Goal: Task Accomplishment & Management: Manage account settings

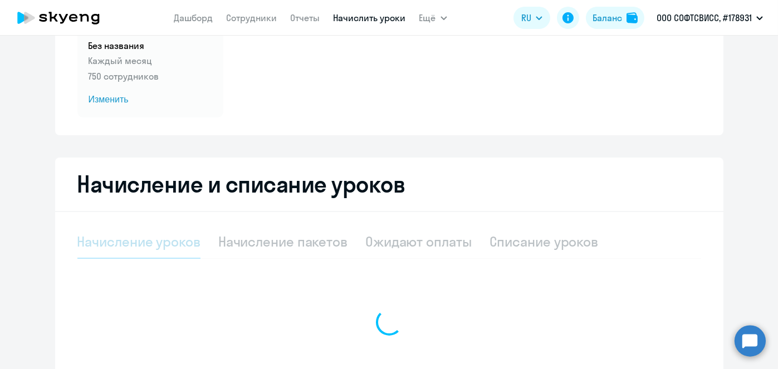
scroll to position [126, 0]
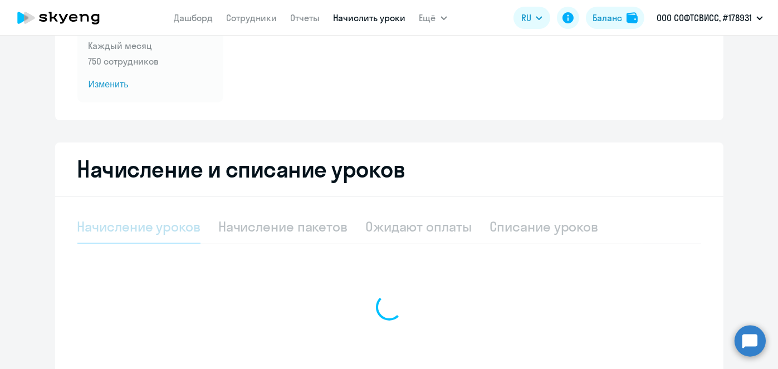
select select "10"
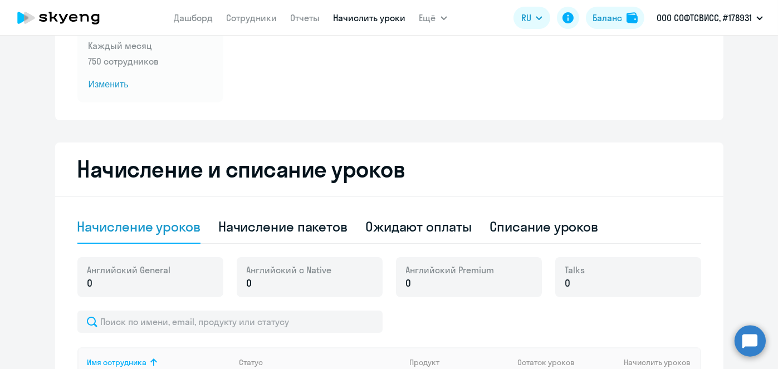
scroll to position [150, 0]
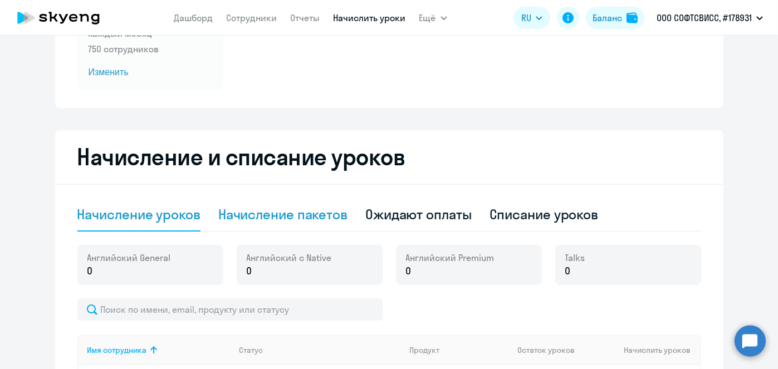
click at [319, 221] on div "Начисление пакетов" at bounding box center [282, 214] width 129 height 18
select select "10"
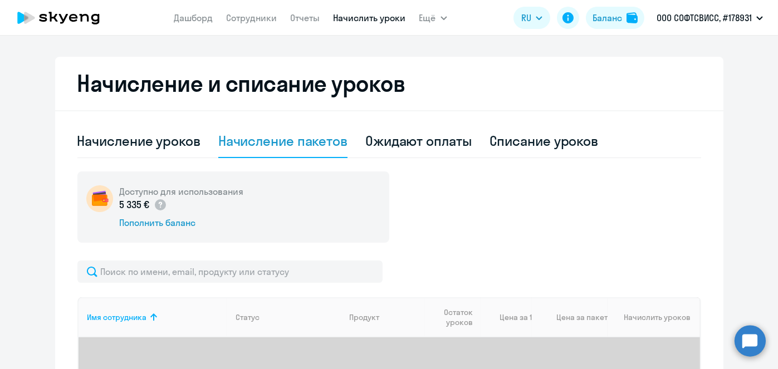
scroll to position [254, 0]
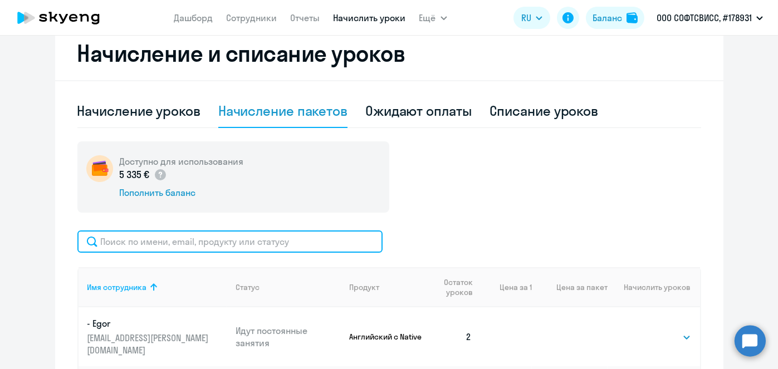
click at [283, 231] on input "text" at bounding box center [229, 242] width 305 height 22
paste input "Likhalap"
type input "Likhalap"
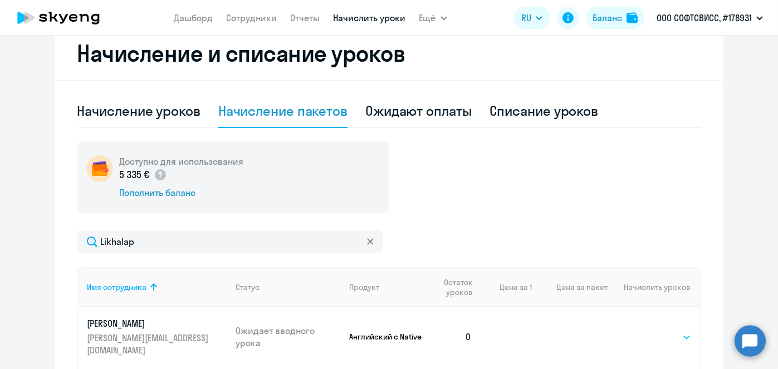
click at [673, 331] on select "Выбрать 1 4 5 9 10 13" at bounding box center [668, 337] width 46 height 13
select select "4"
click at [645, 331] on select "Выбрать 1 4 5 9 10 13" at bounding box center [668, 337] width 46 height 13
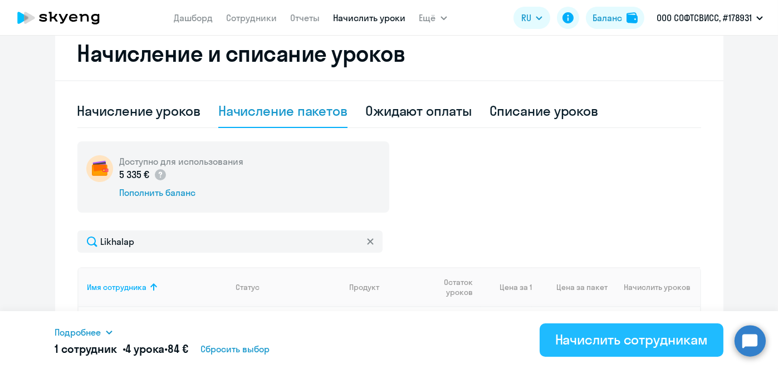
click at [635, 340] on div "Начислить сотрудникам" at bounding box center [631, 340] width 153 height 18
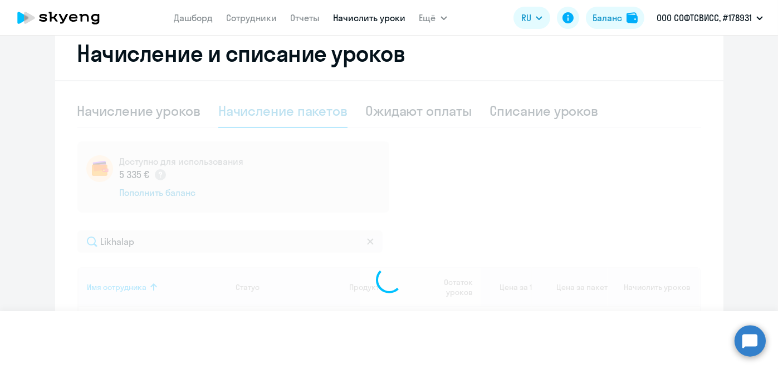
select select
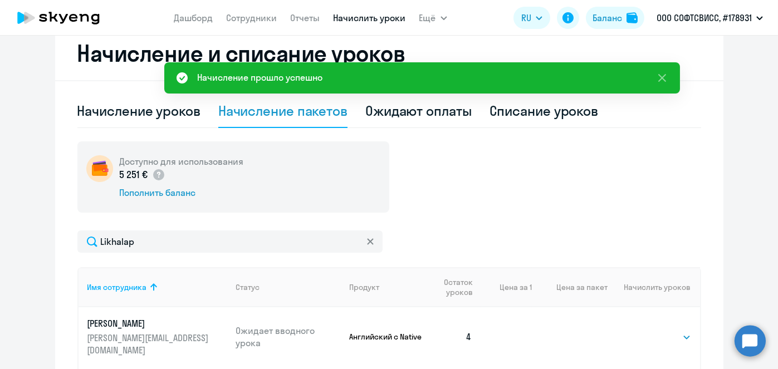
scroll to position [0, 0]
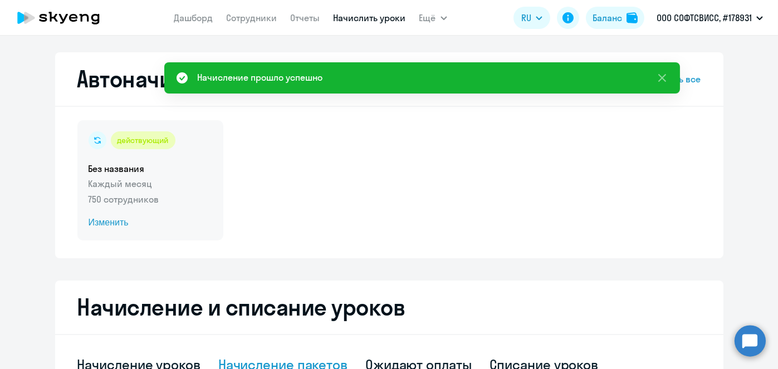
click at [102, 224] on span "Изменить" at bounding box center [151, 222] width 124 height 13
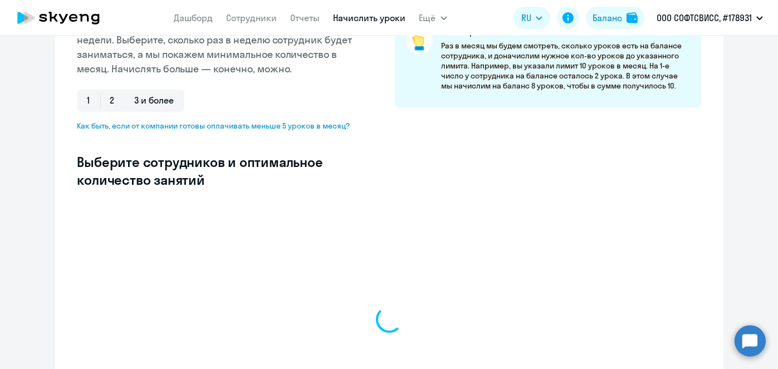
scroll to position [209, 0]
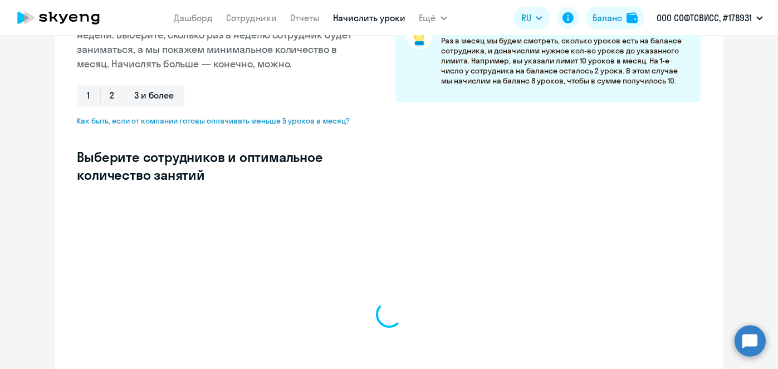
select select "10"
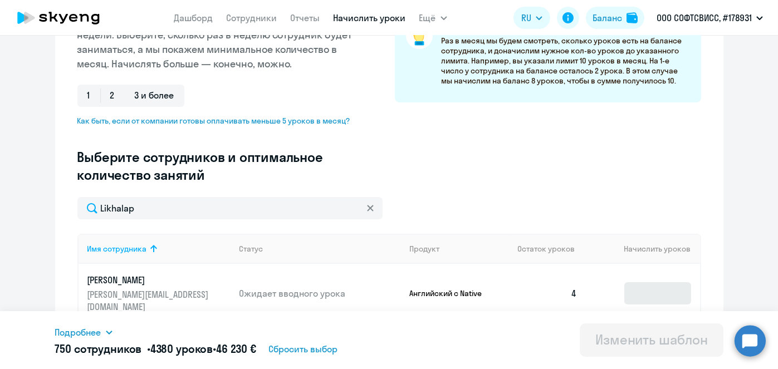
type input "Likhalap"
click at [646, 282] on input at bounding box center [657, 293] width 67 height 22
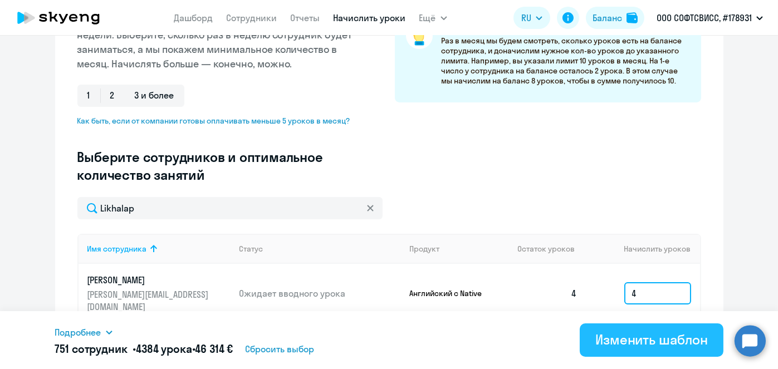
type input "4"
click at [646, 341] on div "Изменить шаблон" at bounding box center [651, 340] width 112 height 18
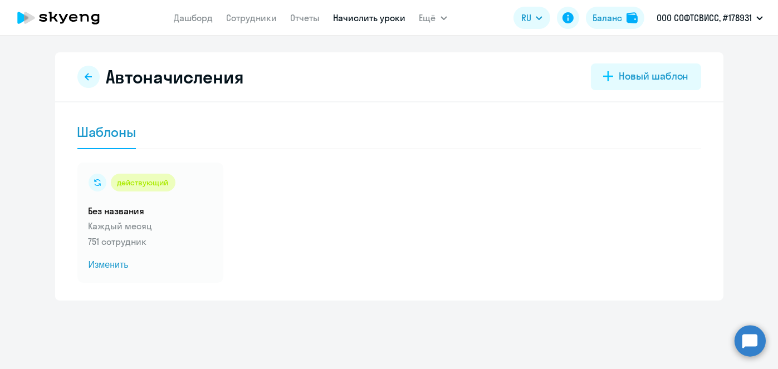
click at [380, 17] on link "Начислить уроки" at bounding box center [370, 17] width 72 height 11
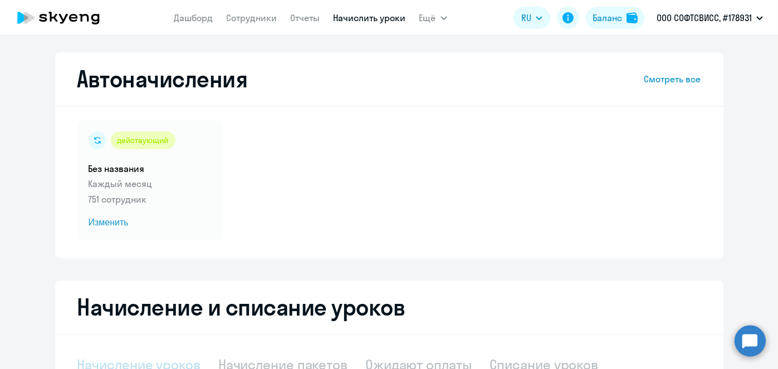
select select "10"
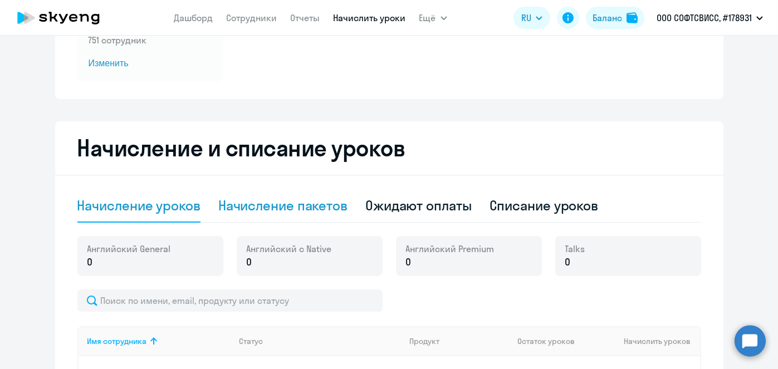
click at [296, 215] on div "Начисление пакетов" at bounding box center [282, 205] width 129 height 33
select select "10"
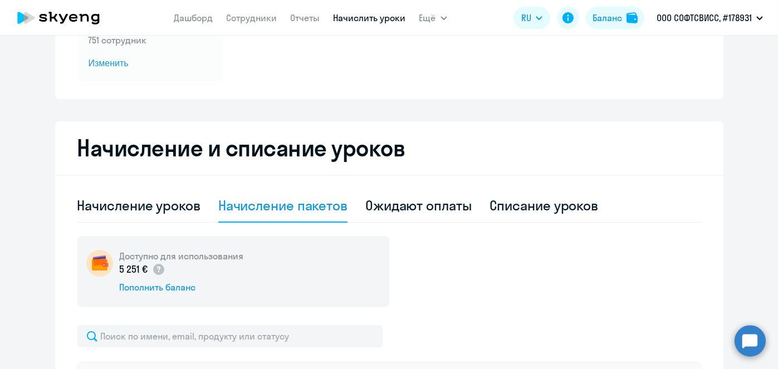
scroll to position [336, 0]
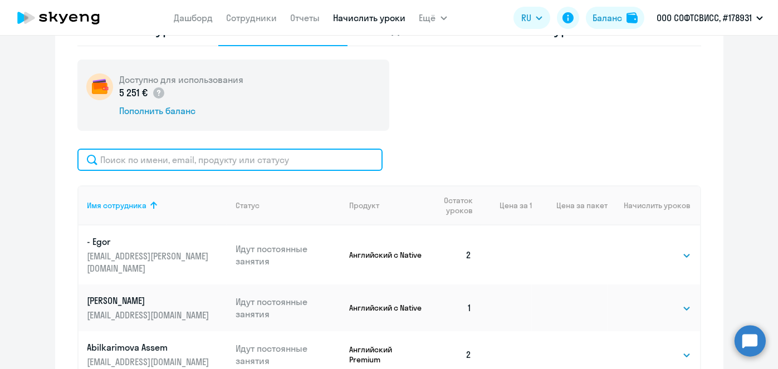
click at [350, 163] on input "text" at bounding box center [229, 160] width 305 height 22
paste input "Likhalap"
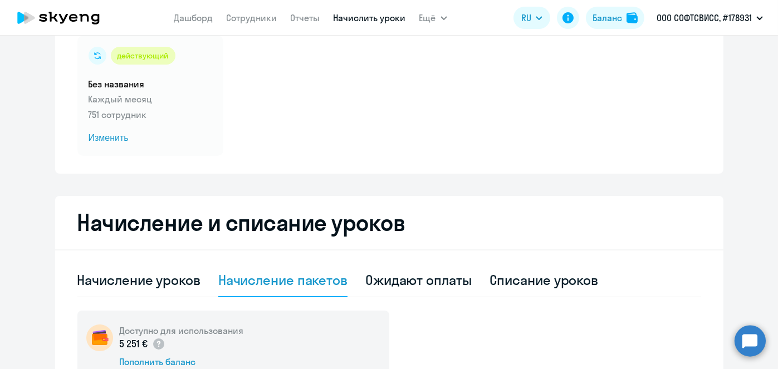
scroll to position [81, 0]
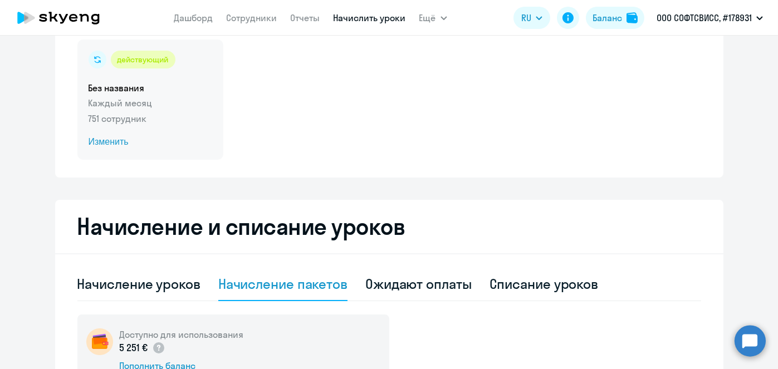
type input "Likhalap"
click at [111, 142] on span "Изменить" at bounding box center [151, 141] width 124 height 13
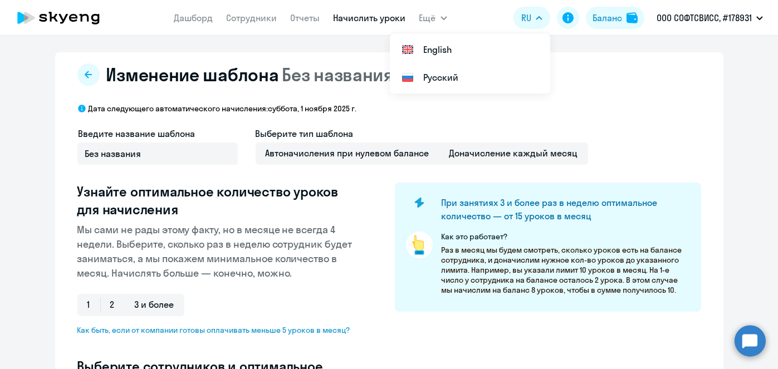
select select "10"
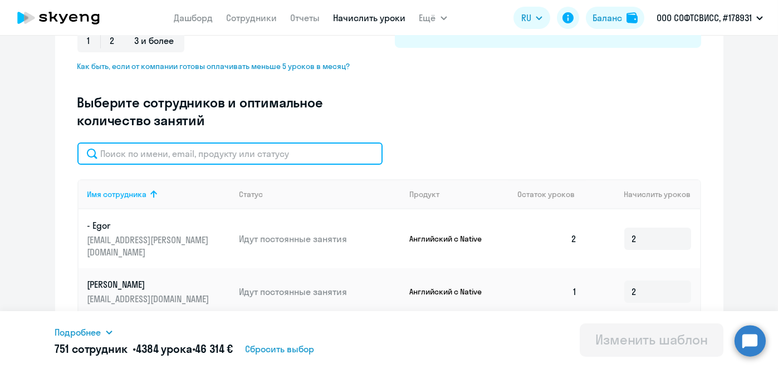
paste input "Likhalap"
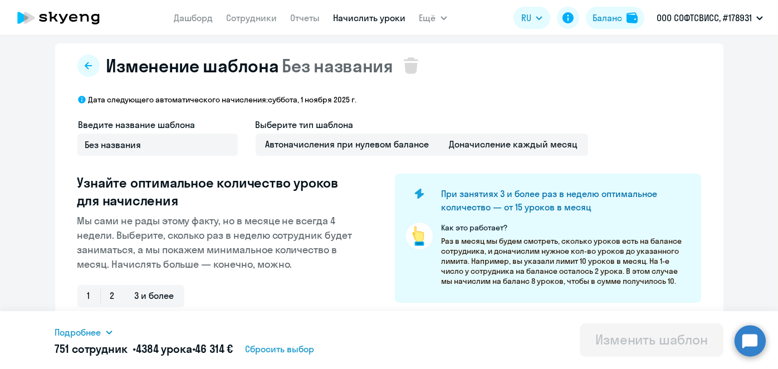
scroll to position [0, 0]
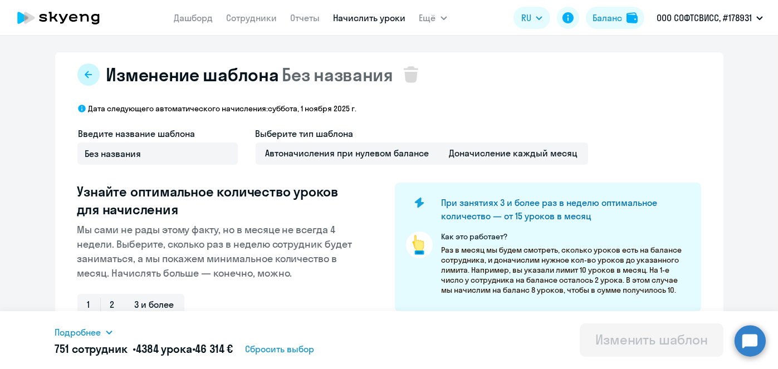
type input "Likhalap"
click at [89, 76] on button at bounding box center [88, 74] width 22 height 22
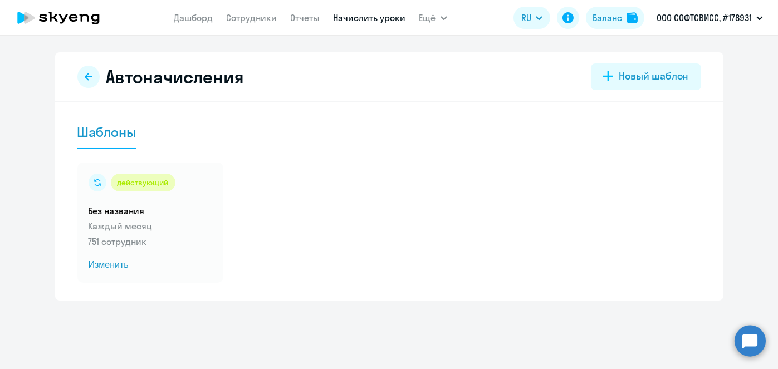
click at [365, 20] on link "Начислить уроки" at bounding box center [370, 17] width 72 height 11
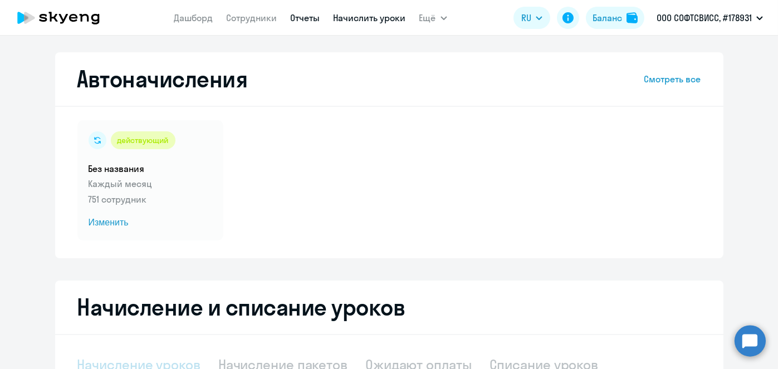
select select "10"
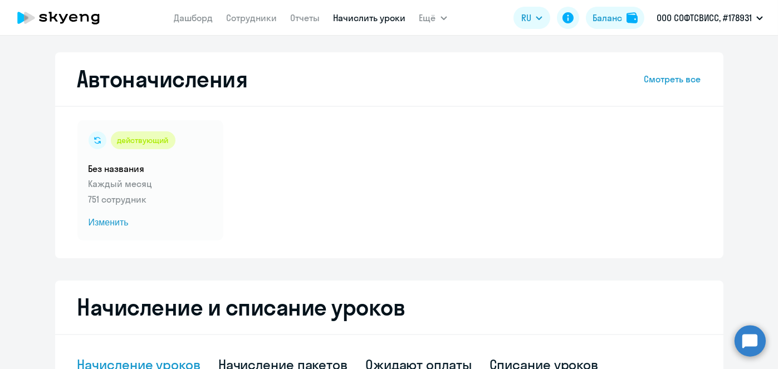
click at [369, 19] on link "Начислить уроки" at bounding box center [370, 17] width 72 height 11
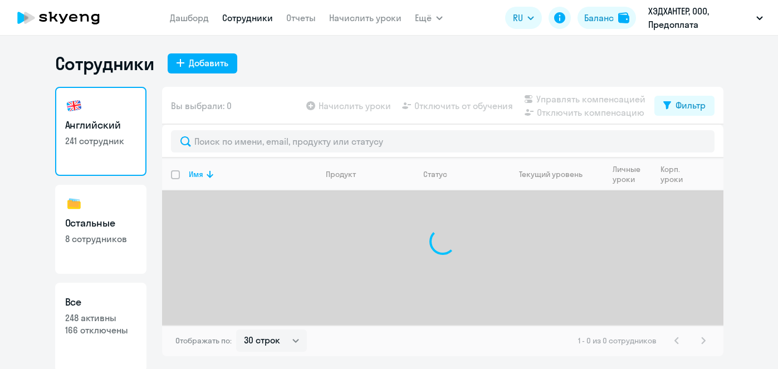
select select "30"
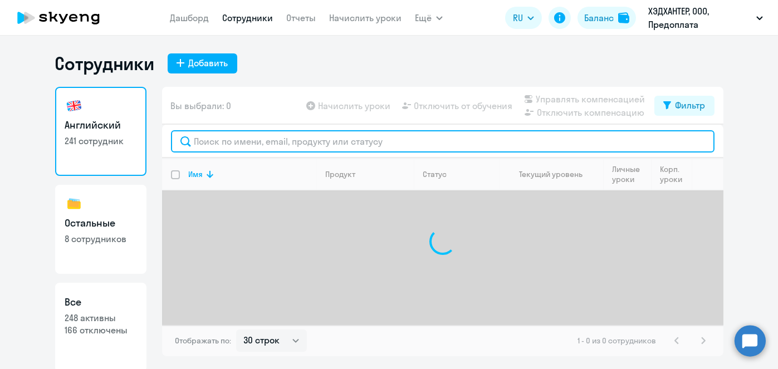
click at [272, 138] on input "text" at bounding box center [442, 141] width 543 height 22
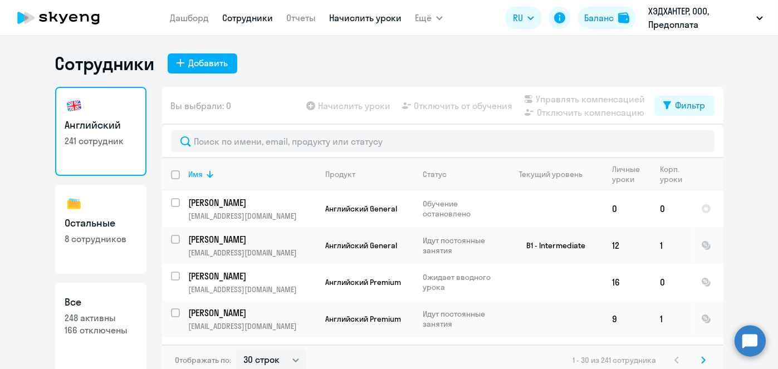
click at [361, 18] on link "Начислить уроки" at bounding box center [365, 17] width 72 height 11
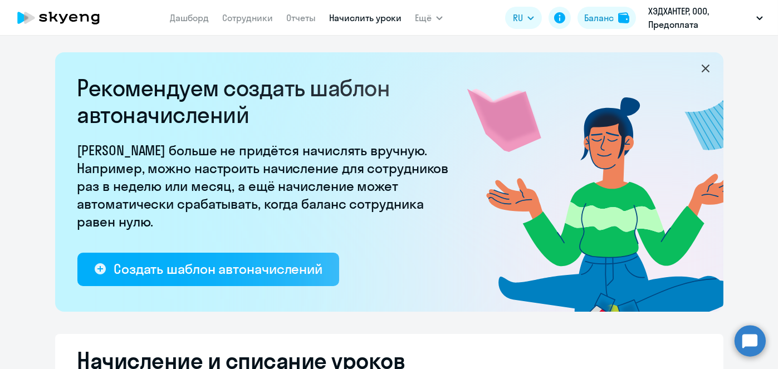
select select "10"
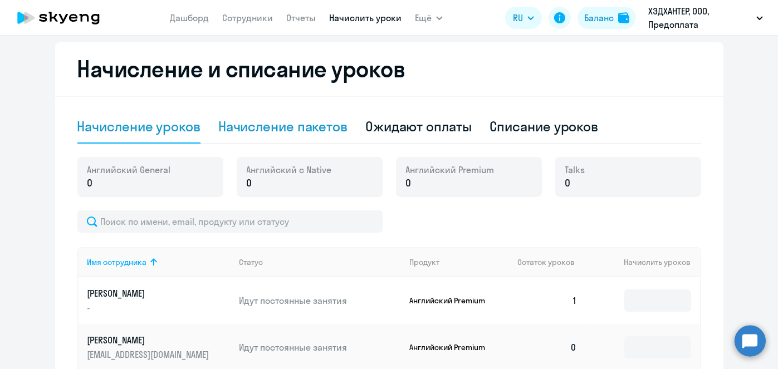
click at [320, 141] on div "Начисление пакетов" at bounding box center [282, 126] width 129 height 33
select select "10"
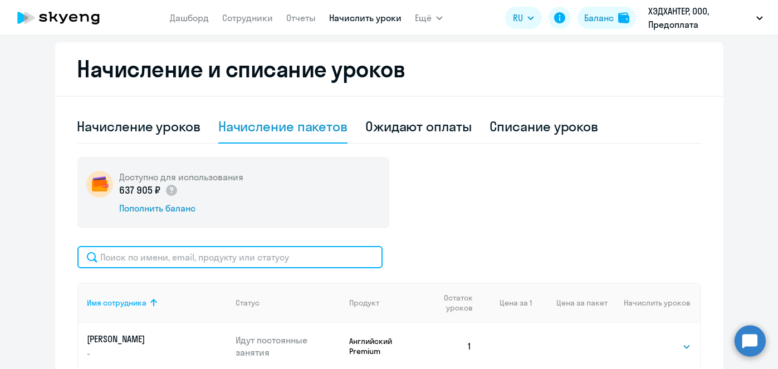
click at [332, 259] on input "text" at bounding box center [229, 257] width 305 height 22
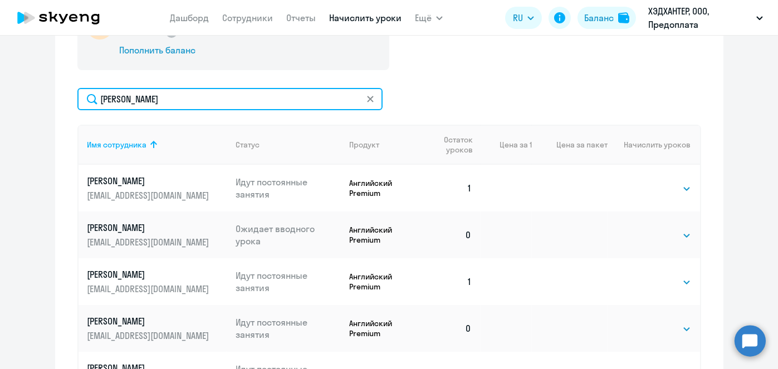
scroll to position [450, 0]
type input "елена"
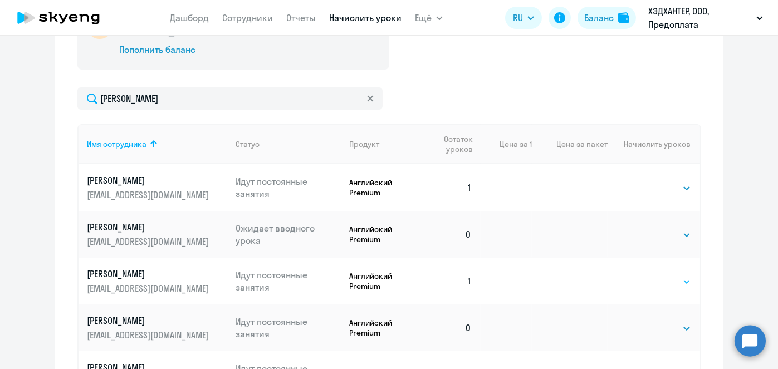
click at [675, 286] on select "Выбрать 4 8 16 32 64" at bounding box center [668, 281] width 46 height 13
select select "4"
click at [645, 275] on select "Выбрать 4 8 16 32 64" at bounding box center [668, 281] width 46 height 13
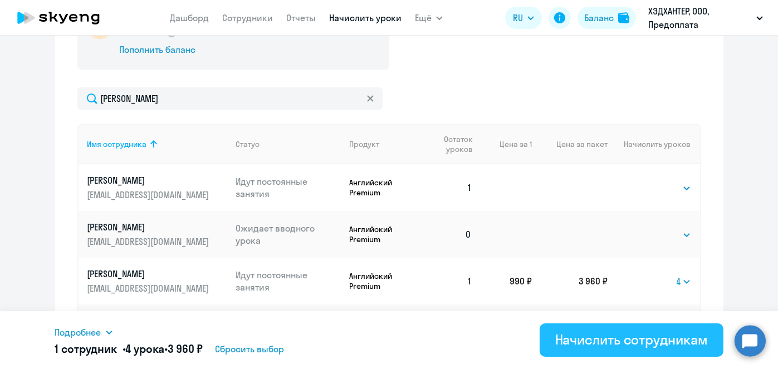
click at [597, 345] on div "Начислить сотрудникам" at bounding box center [631, 340] width 153 height 18
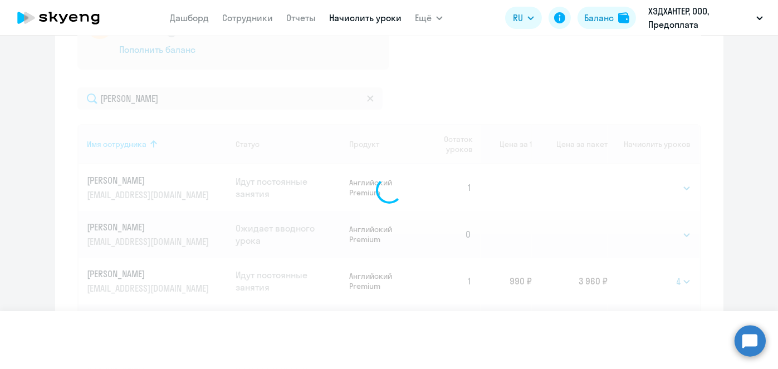
select select
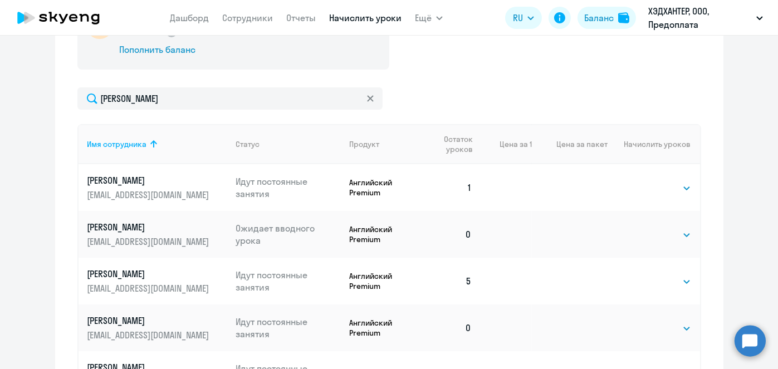
scroll to position [159, 0]
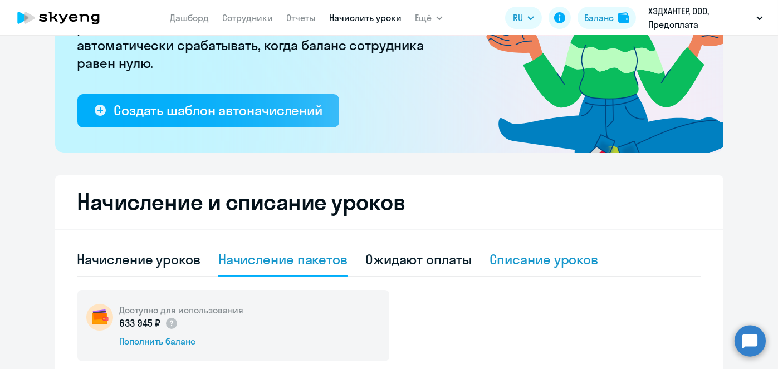
click at [505, 260] on div "Списание уроков" at bounding box center [543, 260] width 109 height 18
select select "10"
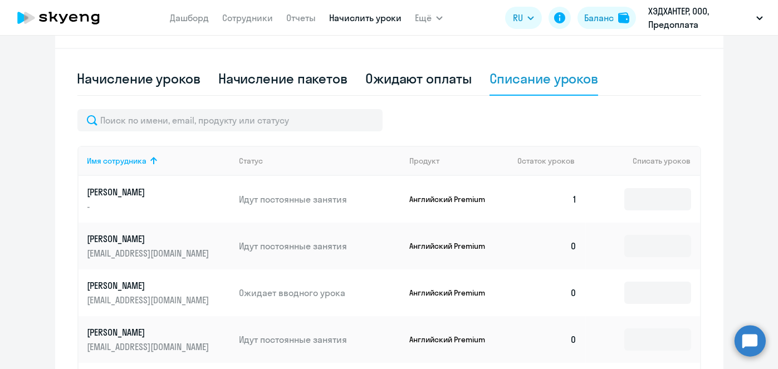
scroll to position [343, 0]
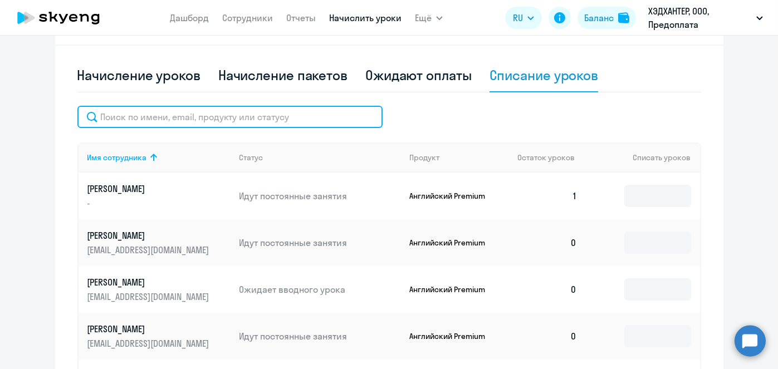
click at [252, 121] on input "text" at bounding box center [229, 117] width 305 height 22
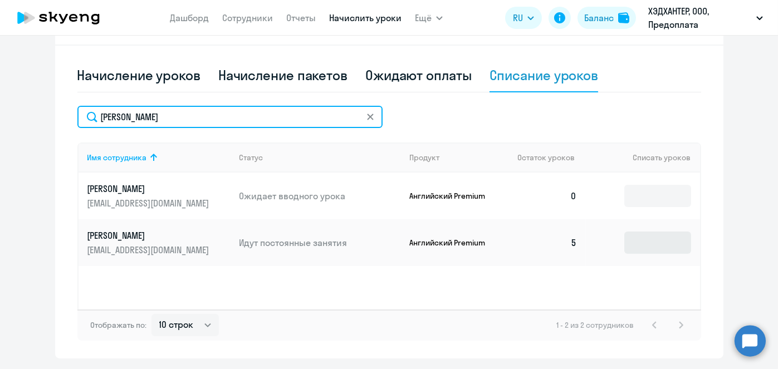
type input "козлов"
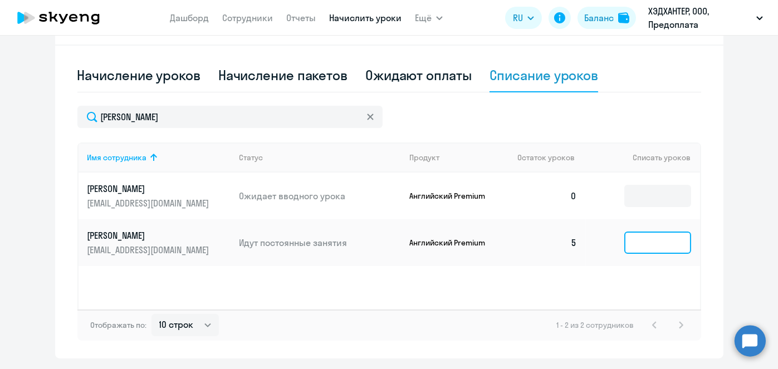
click at [645, 238] on input at bounding box center [657, 243] width 67 height 22
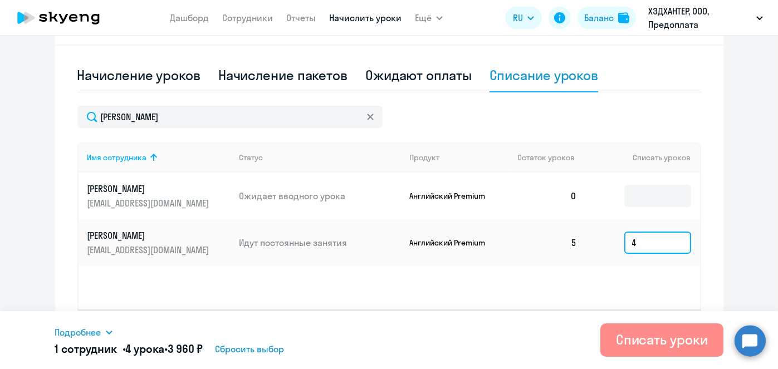
type input "4"
click at [632, 331] on div "Списать уроки" at bounding box center [662, 340] width 92 height 18
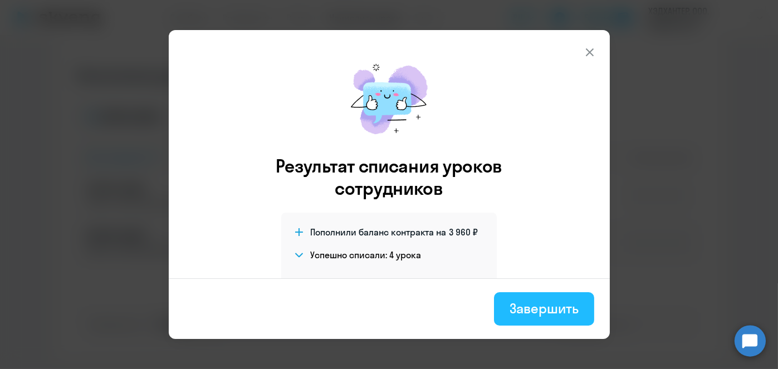
click at [537, 309] on div "Завершить" at bounding box center [543, 309] width 68 height 18
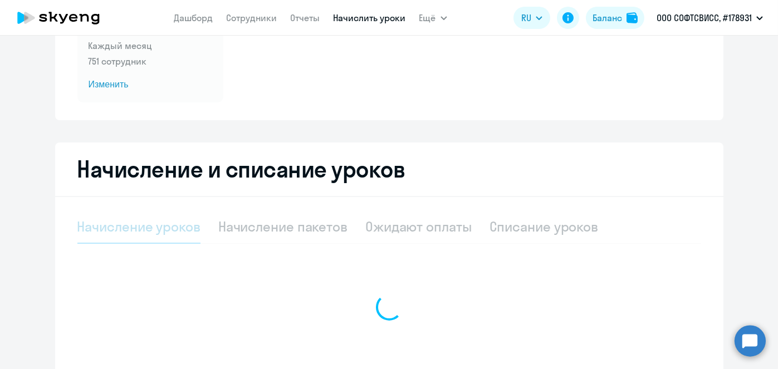
scroll to position [141, 0]
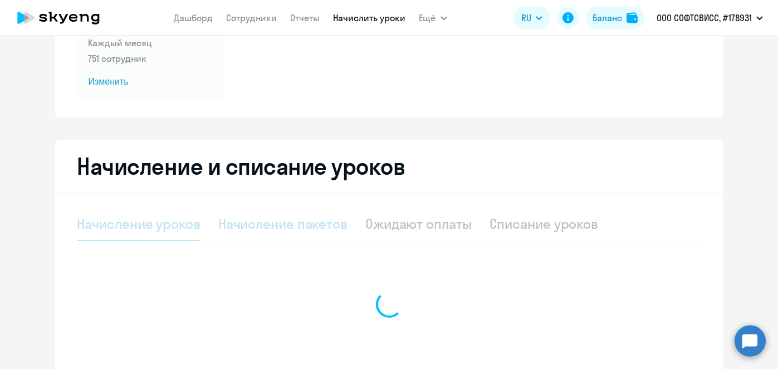
select select "10"
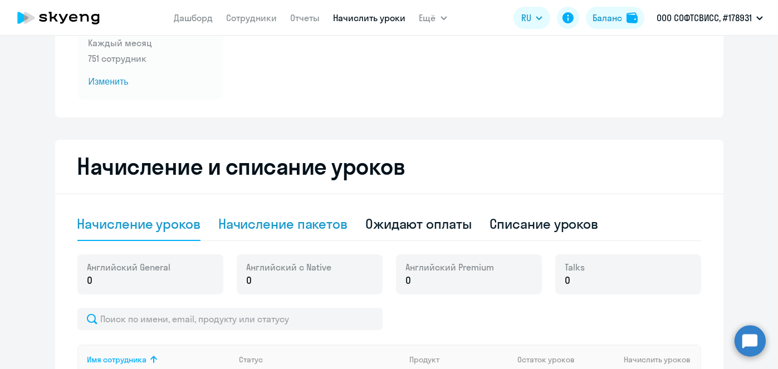
click at [298, 228] on div "Начисление пакетов" at bounding box center [282, 224] width 129 height 18
select select "10"
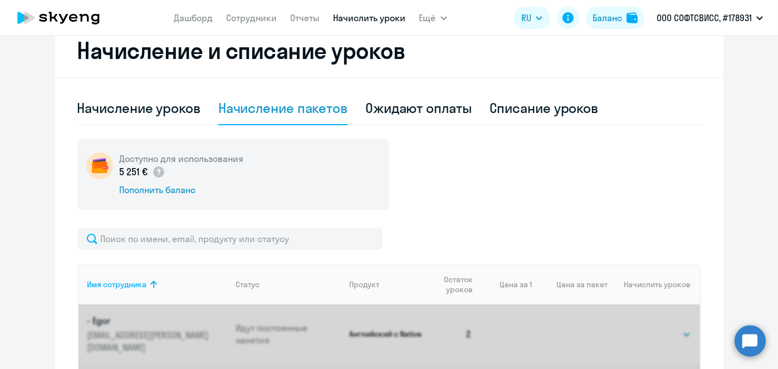
scroll to position [282, 0]
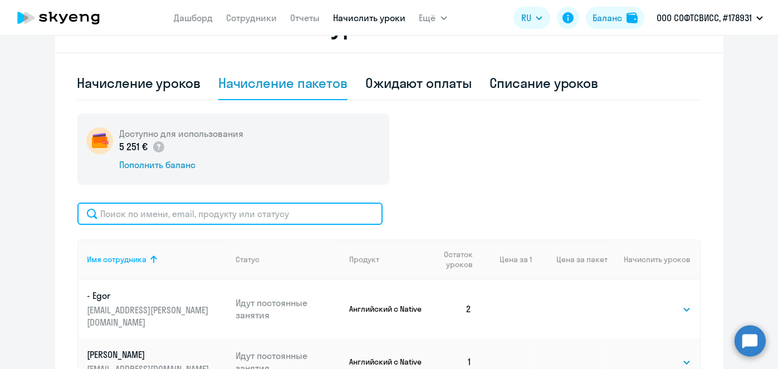
click at [288, 217] on input "text" at bounding box center [229, 214] width 305 height 22
paste input "Ivanova"
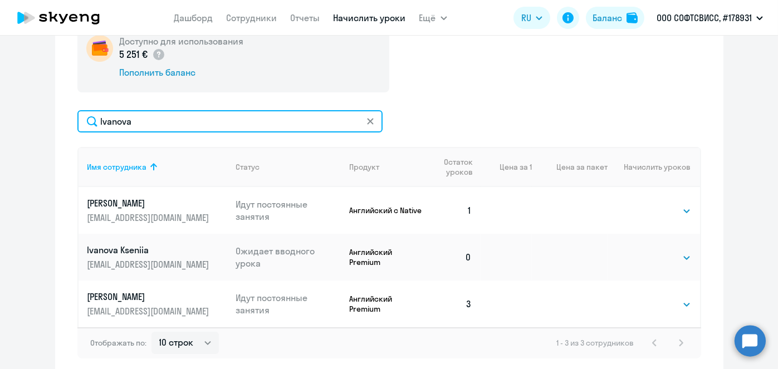
scroll to position [375, 0]
type input "Ivanova"
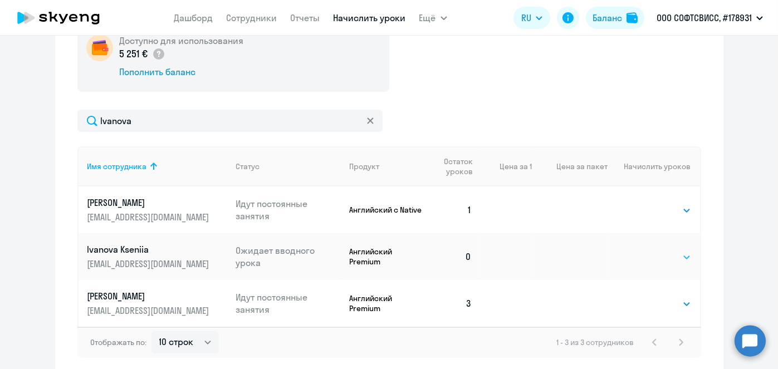
click at [653, 259] on select "Выбрать 8 16 32 64" at bounding box center [668, 257] width 46 height 13
select select "8"
click at [645, 251] on select "Выбрать 8 16 32 64" at bounding box center [668, 257] width 46 height 13
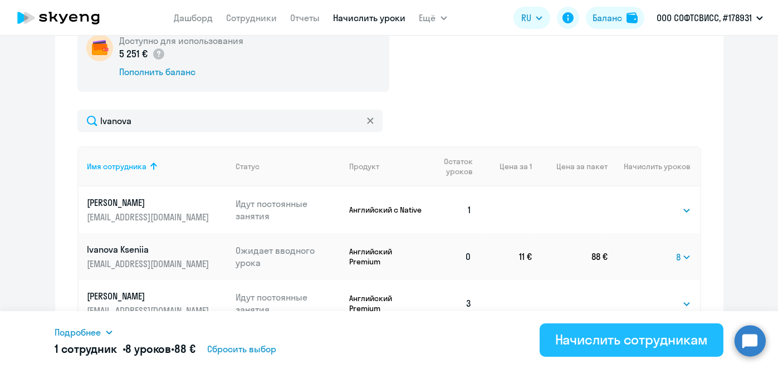
click at [651, 336] on div "Начислить сотрудникам" at bounding box center [631, 340] width 153 height 18
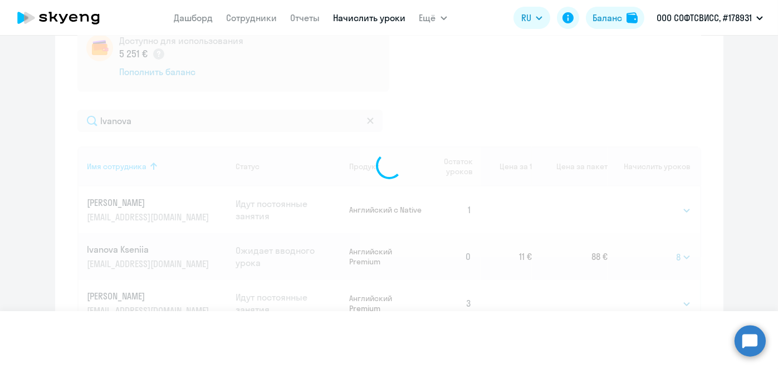
select select
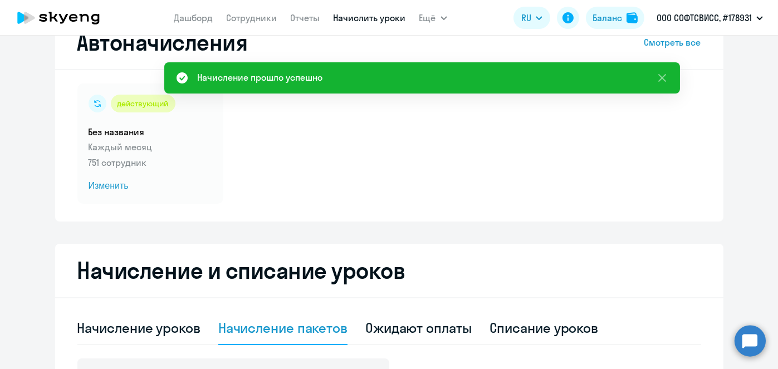
scroll to position [35, 0]
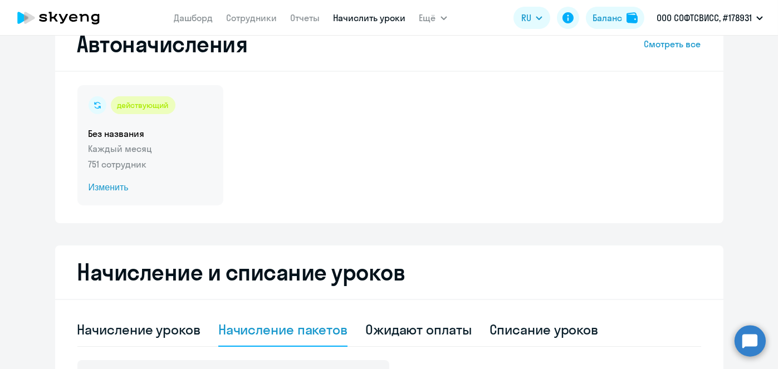
click at [115, 187] on span "Изменить" at bounding box center [151, 187] width 124 height 13
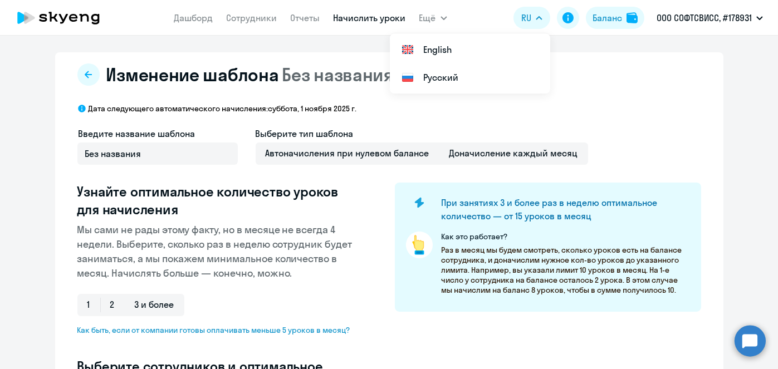
scroll to position [241, 0]
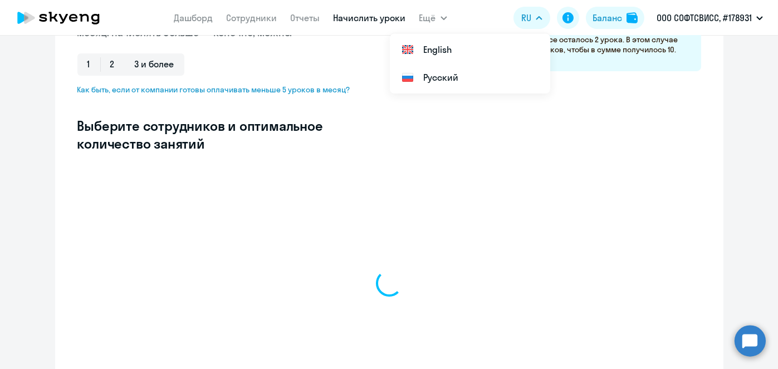
select select "10"
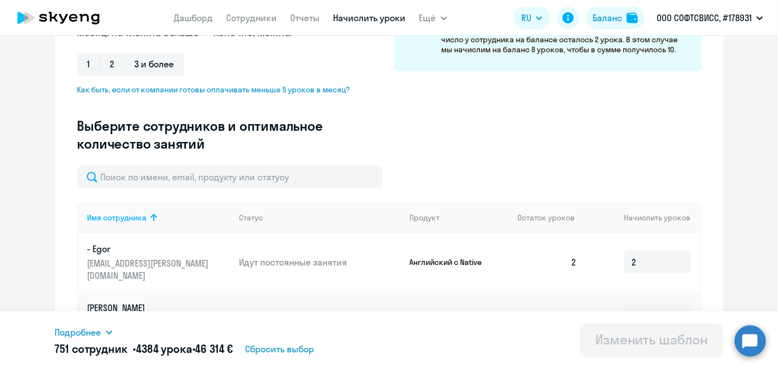
click at [275, 178] on input "text" at bounding box center [229, 177] width 305 height 22
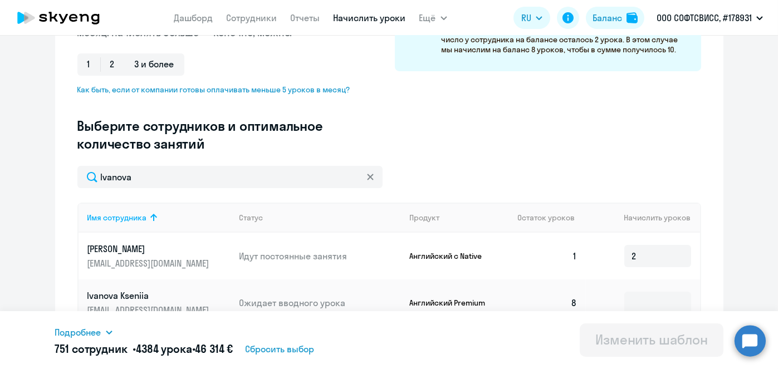
type input "Ivanova"
click at [640, 293] on input at bounding box center [657, 303] width 67 height 22
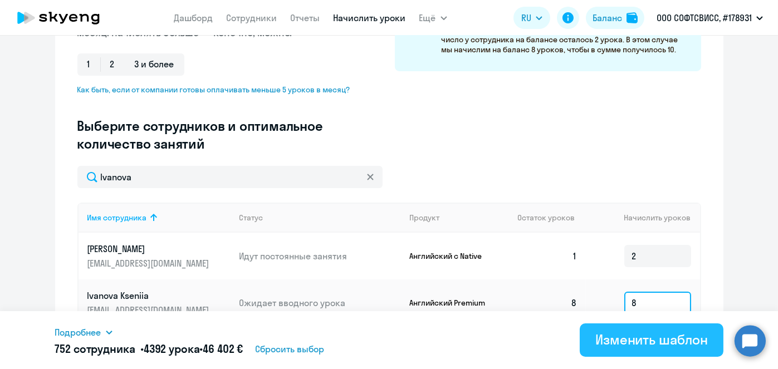
type input "8"
click at [646, 337] on div "Изменить шаблон" at bounding box center [651, 340] width 112 height 18
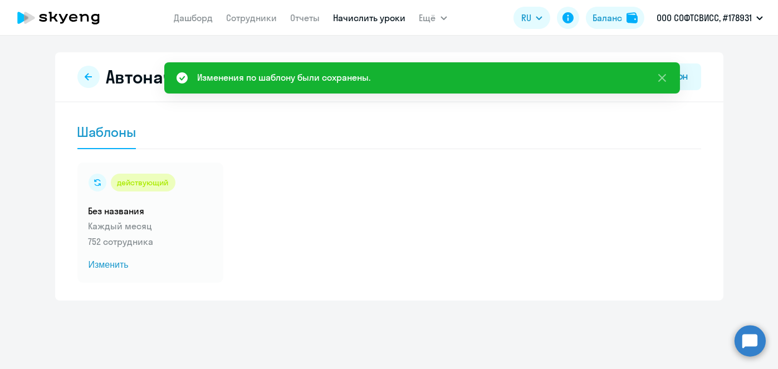
click at [359, 21] on link "Начислить уроки" at bounding box center [370, 17] width 72 height 11
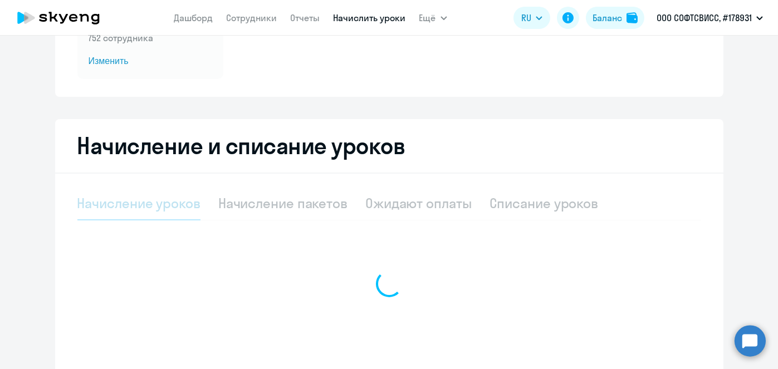
scroll to position [178, 0]
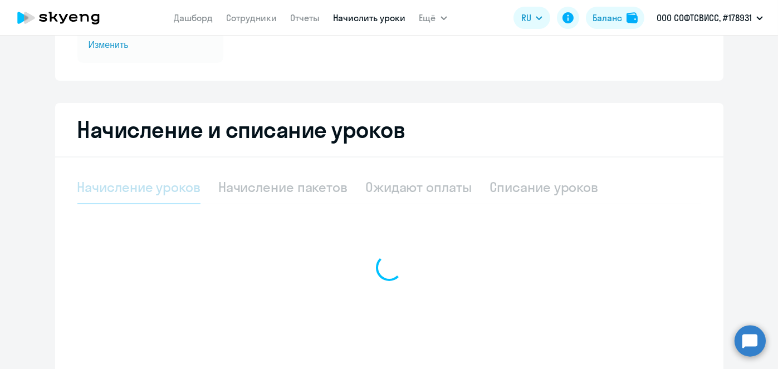
select select "10"
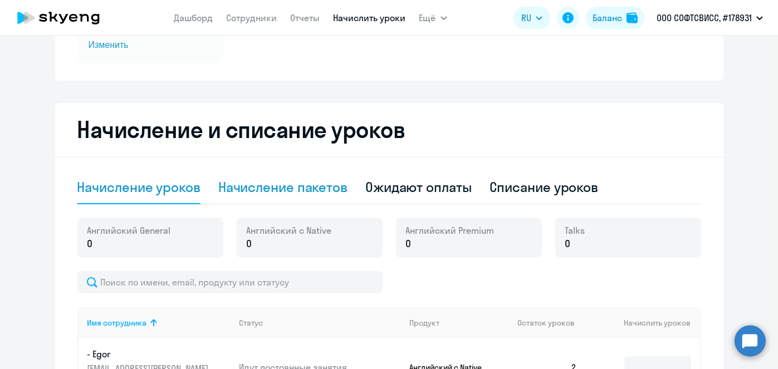
click at [342, 189] on div "Начисление пакетов" at bounding box center [282, 187] width 129 height 18
select select "10"
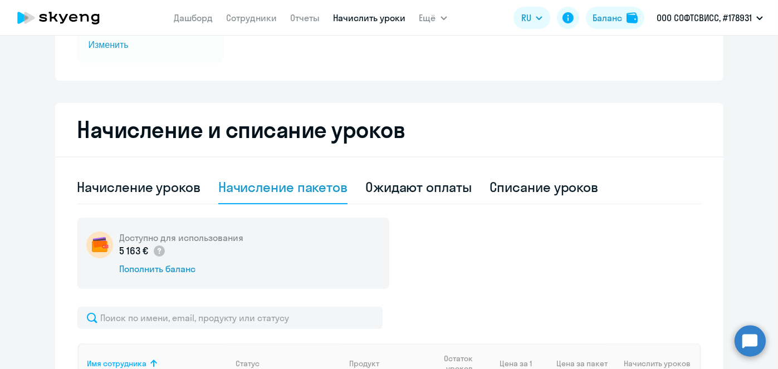
click at [342, 189] on div "Начисление пакетов" at bounding box center [282, 187] width 129 height 18
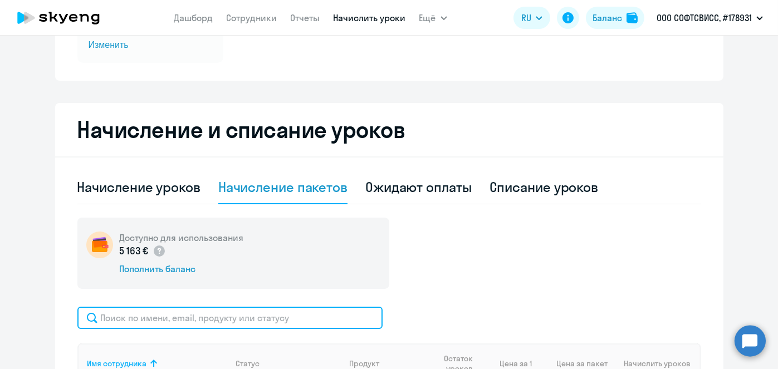
click at [301, 320] on input "text" at bounding box center [229, 318] width 305 height 22
paste input "Kapashilova"
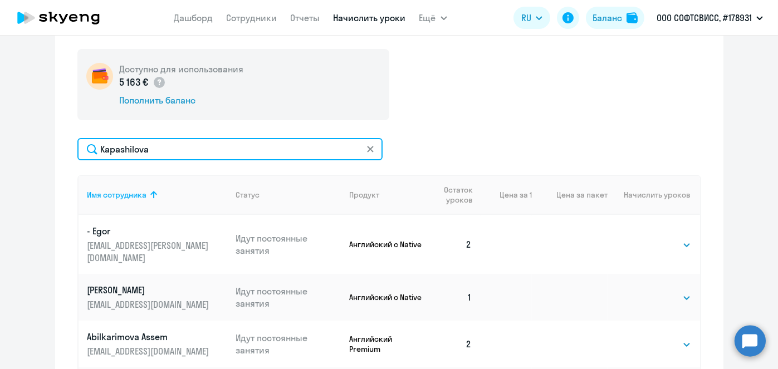
scroll to position [347, 0]
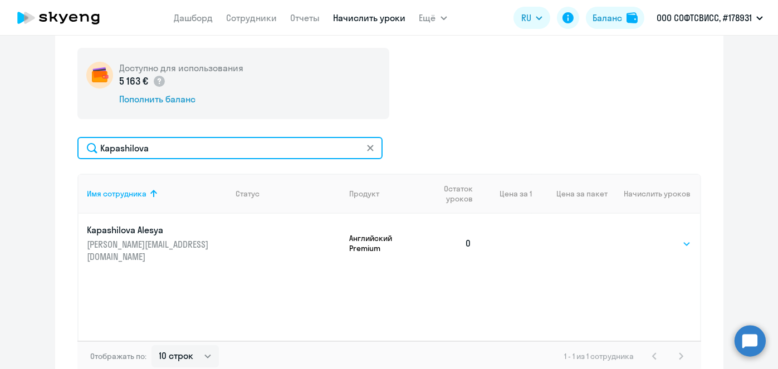
type input "Kapashilova"
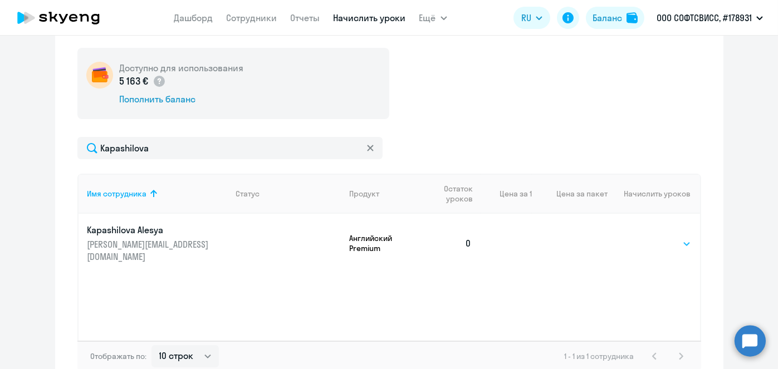
click at [667, 237] on select "Выбрать 8 16 32 64" at bounding box center [668, 243] width 46 height 13
select select "8"
click at [645, 237] on select "Выбрать 8 16 32 64" at bounding box center [668, 243] width 46 height 13
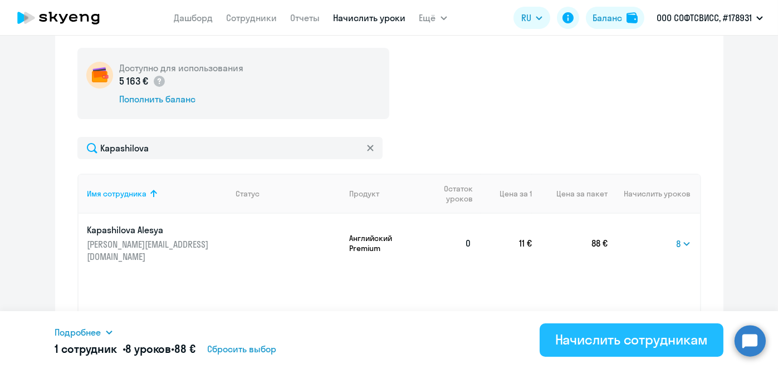
click at [622, 344] on div "Начислить сотрудникам" at bounding box center [631, 340] width 153 height 18
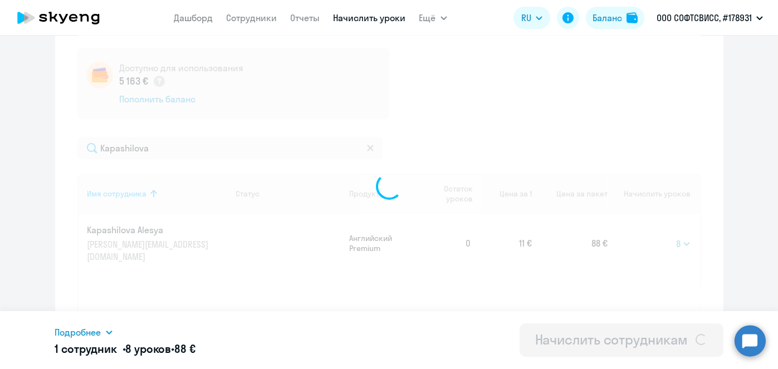
select select
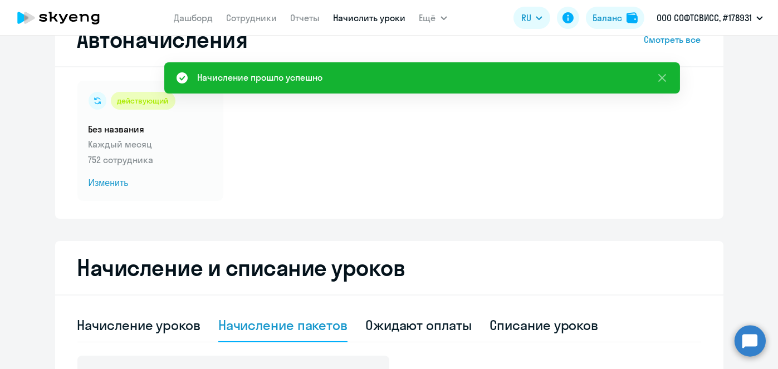
scroll to position [42, 0]
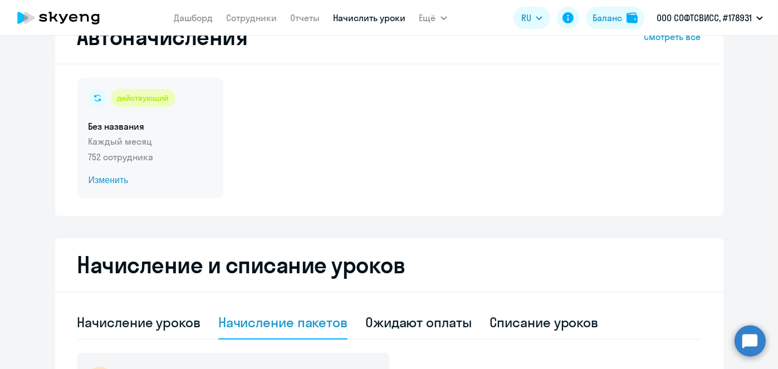
click at [109, 182] on span "Изменить" at bounding box center [151, 180] width 124 height 13
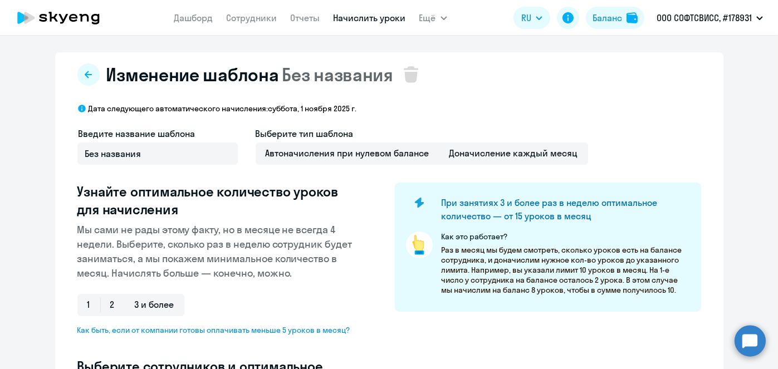
select select "10"
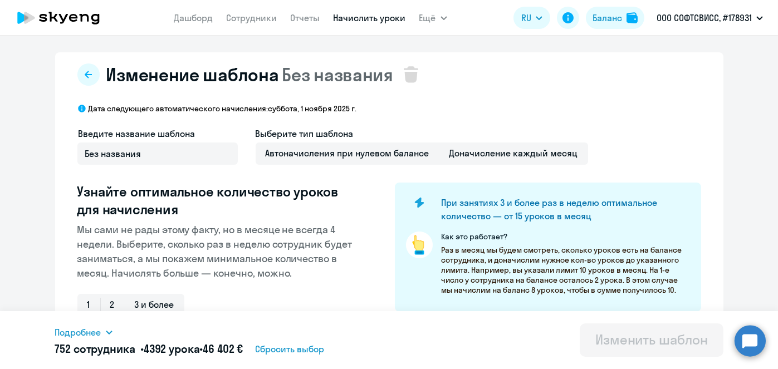
scroll to position [263, 0]
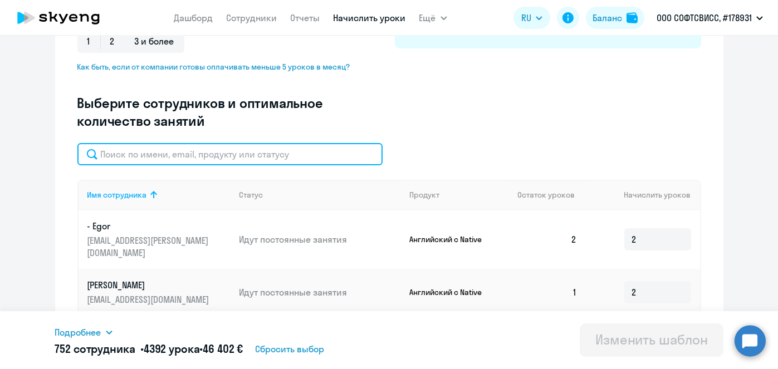
click at [339, 151] on input "text" at bounding box center [229, 154] width 305 height 22
paste input "Kapashilova"
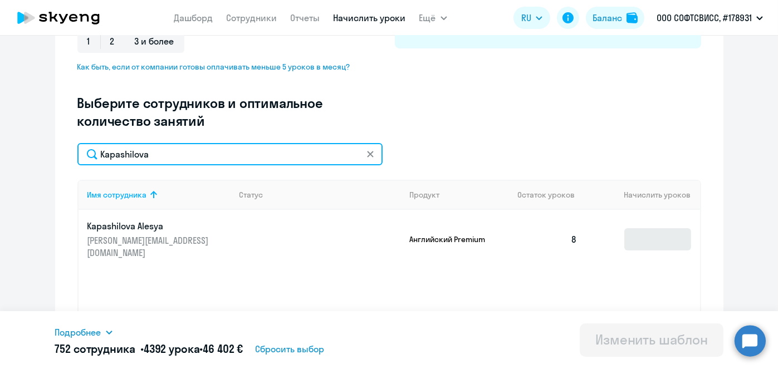
type input "Kapashilova"
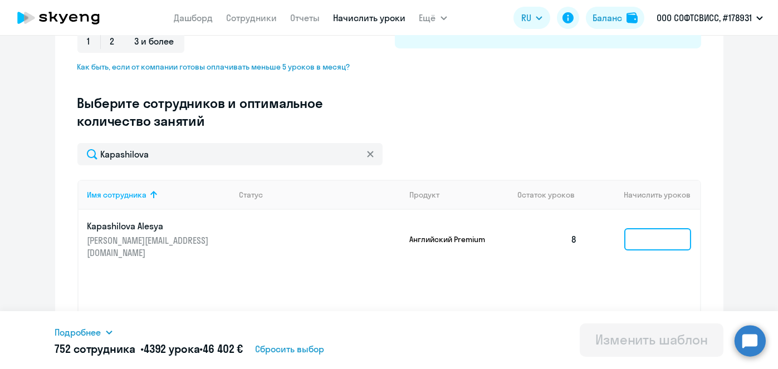
click at [647, 228] on input at bounding box center [657, 239] width 67 height 22
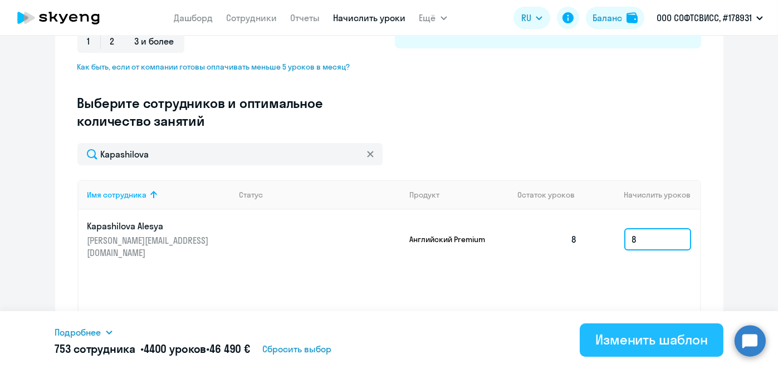
type input "8"
click at [634, 338] on div "Изменить шаблон" at bounding box center [651, 340] width 112 height 18
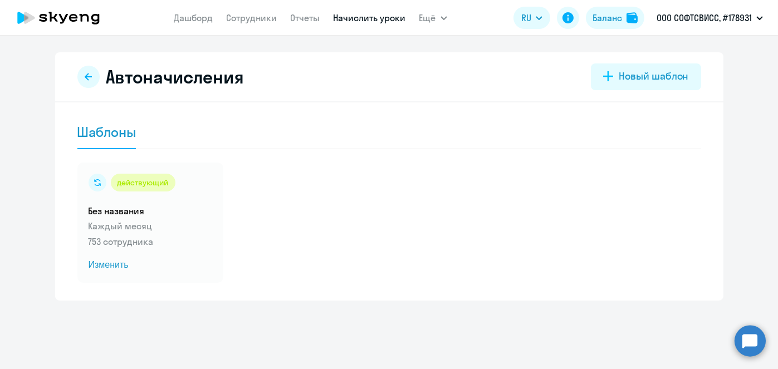
click at [357, 22] on link "Начислить уроки" at bounding box center [370, 17] width 72 height 11
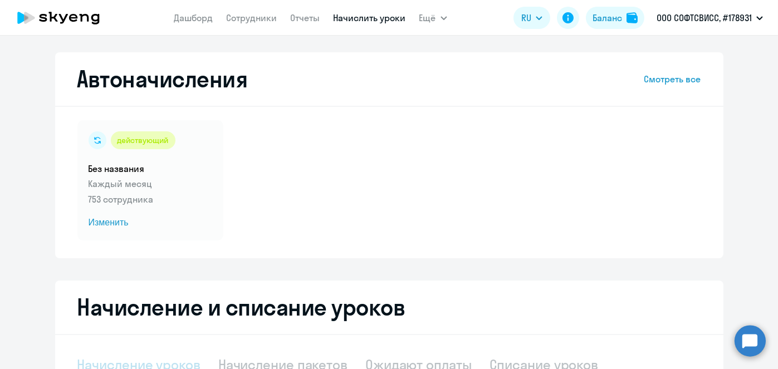
select select "10"
click at [370, 20] on link "Начислить уроки" at bounding box center [370, 17] width 72 height 11
select select "10"
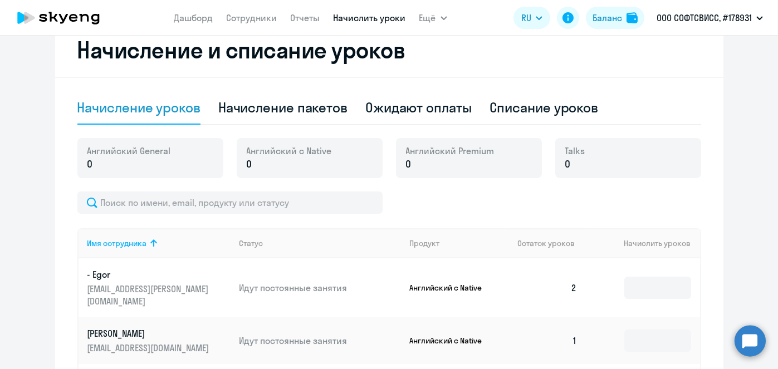
scroll to position [263, 0]
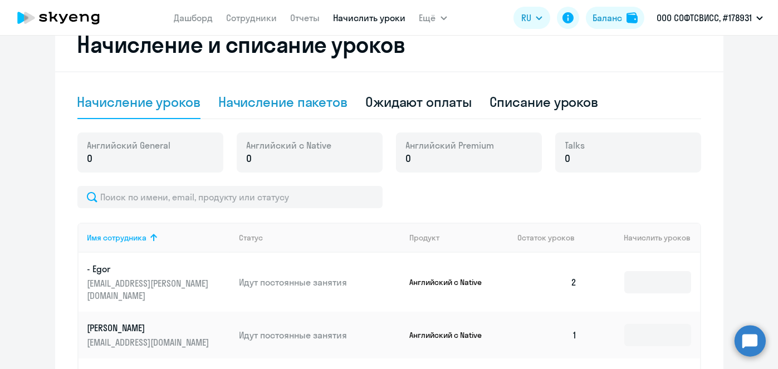
click at [300, 101] on div "Начисление пакетов" at bounding box center [282, 102] width 129 height 18
select select "10"
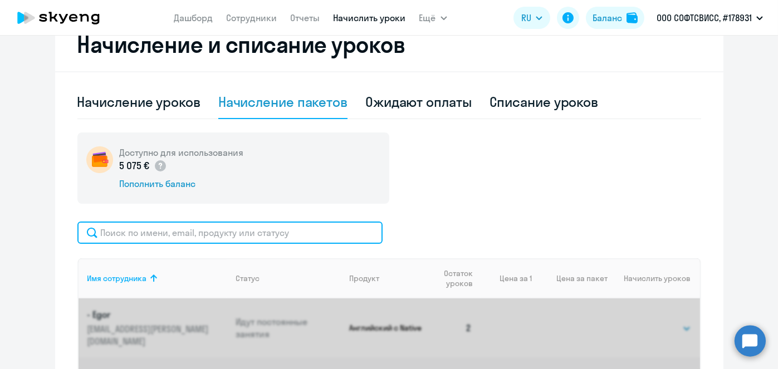
click at [318, 232] on input "text" at bounding box center [229, 233] width 305 height 22
paste input "Kruchinin"
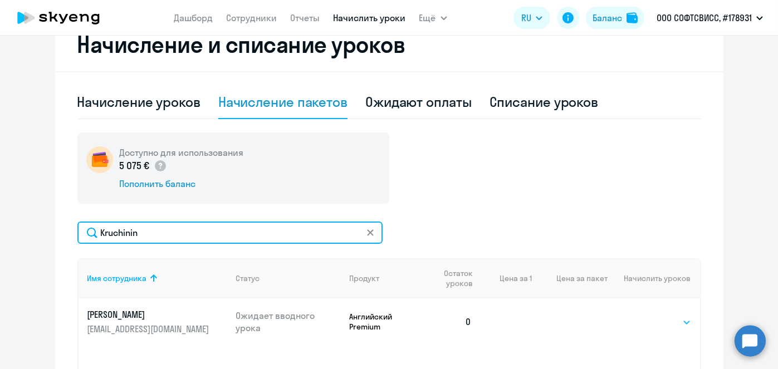
type input "Kruchinin"
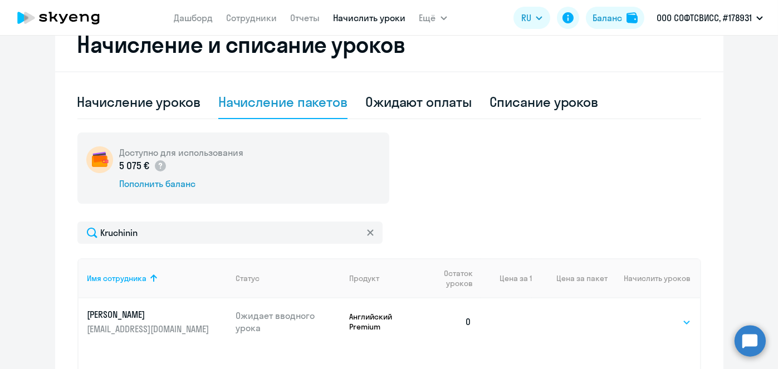
click at [673, 326] on select "Выбрать 8 16 32 64" at bounding box center [668, 322] width 46 height 13
select select "8"
click at [645, 316] on select "Выбрать 8 16 32 64" at bounding box center [668, 322] width 46 height 13
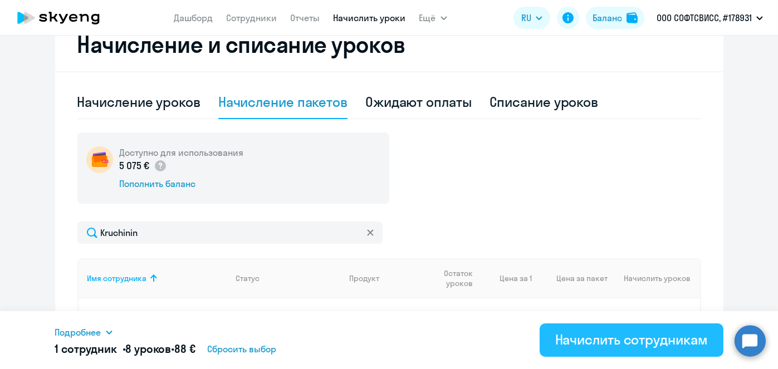
click at [650, 335] on div "Начислить сотрудникам" at bounding box center [631, 340] width 153 height 18
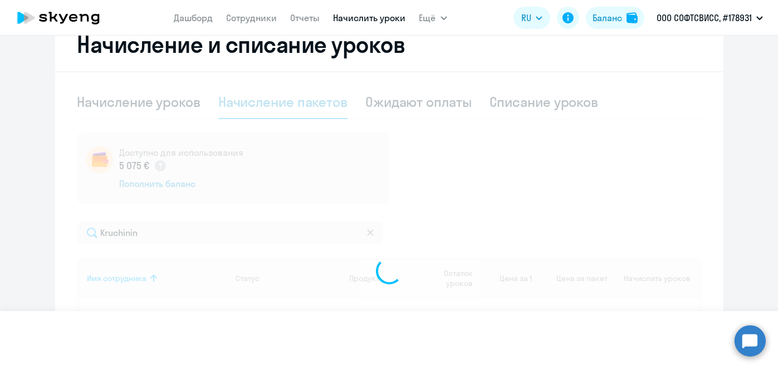
select select
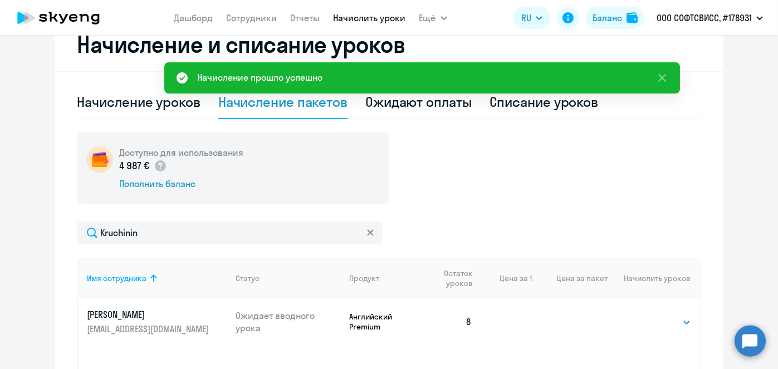
scroll to position [0, 0]
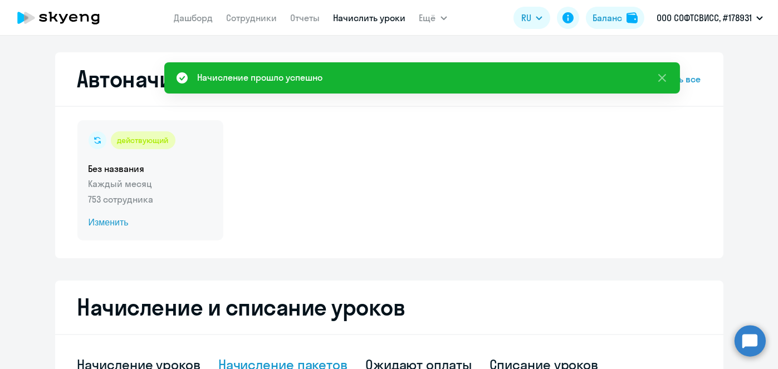
click at [114, 224] on span "Изменить" at bounding box center [151, 222] width 124 height 13
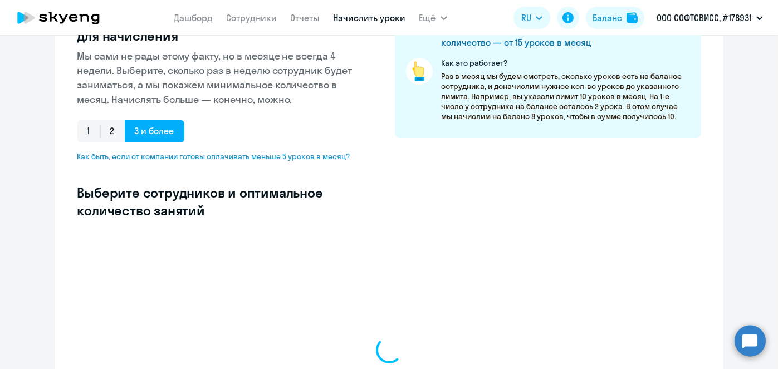
scroll to position [195, 0]
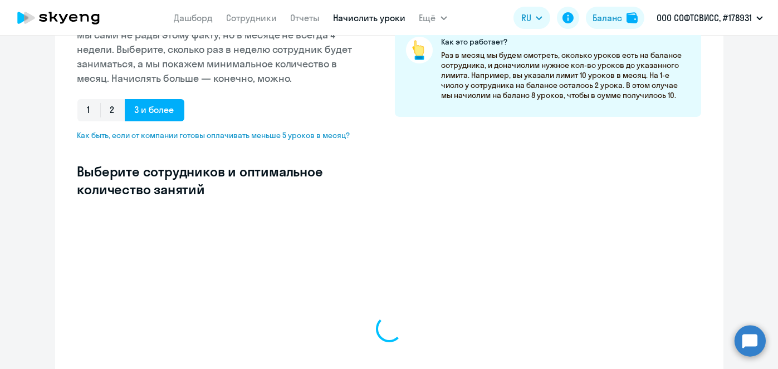
select select "10"
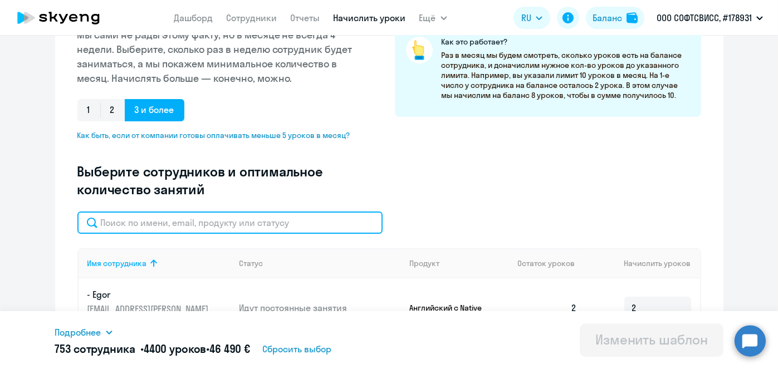
click at [304, 215] on input "text" at bounding box center [229, 223] width 305 height 22
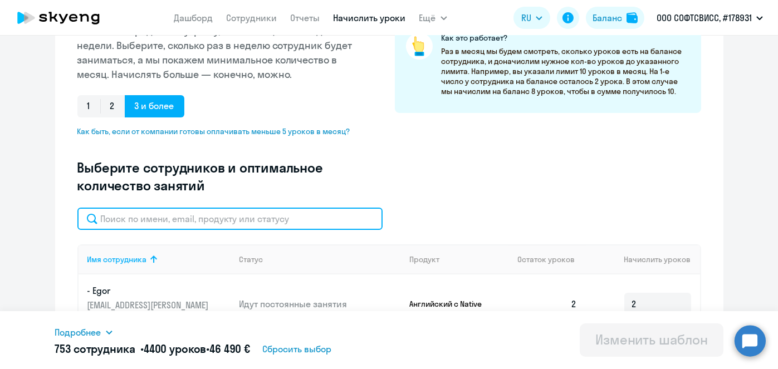
paste input "Kruchinin"
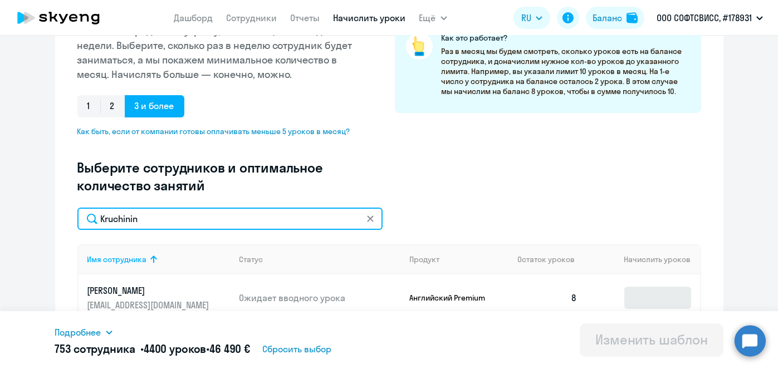
type input "Kruchinin"
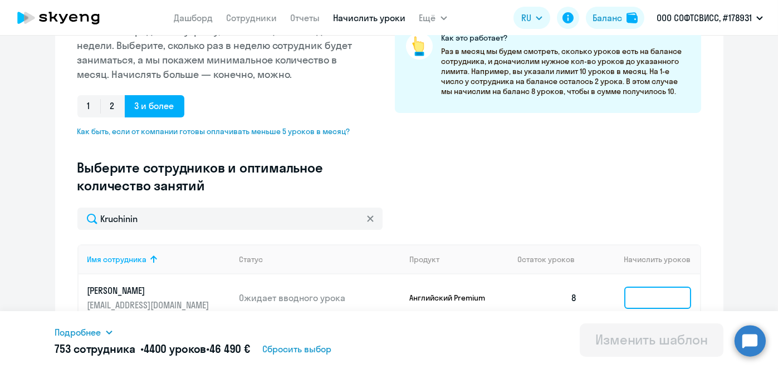
click at [645, 295] on input at bounding box center [657, 298] width 67 height 22
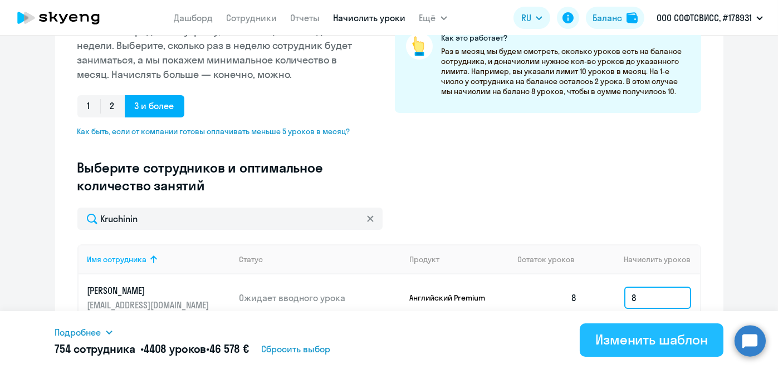
type input "8"
click at [642, 338] on div "Изменить шаблон" at bounding box center [651, 340] width 112 height 18
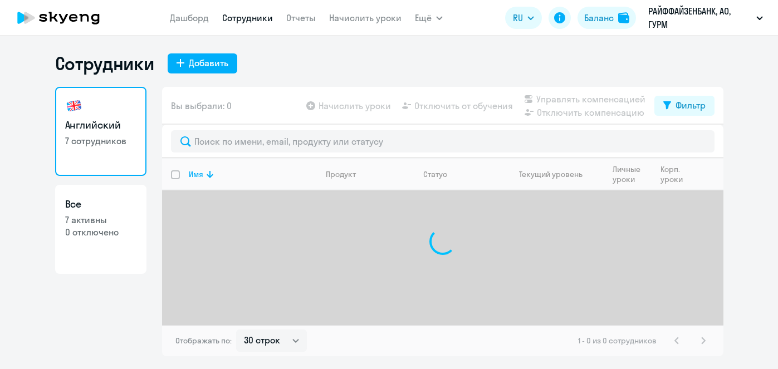
select select "30"
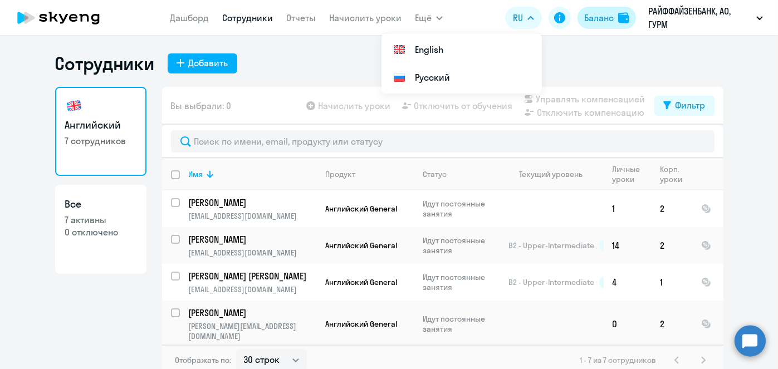
click at [606, 16] on div "Баланс" at bounding box center [599, 17] width 30 height 13
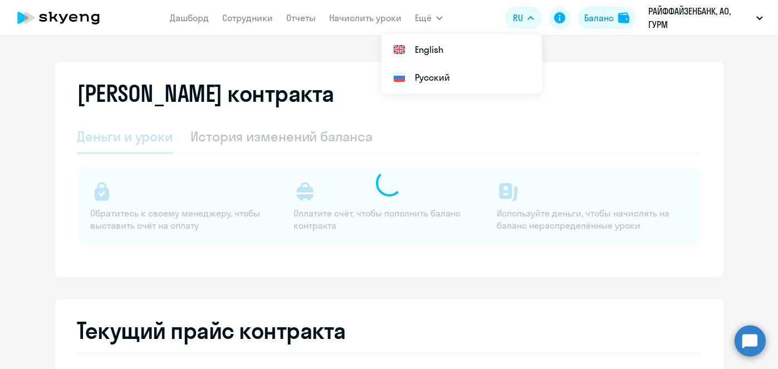
select select "english_adult_not_native_speaker"
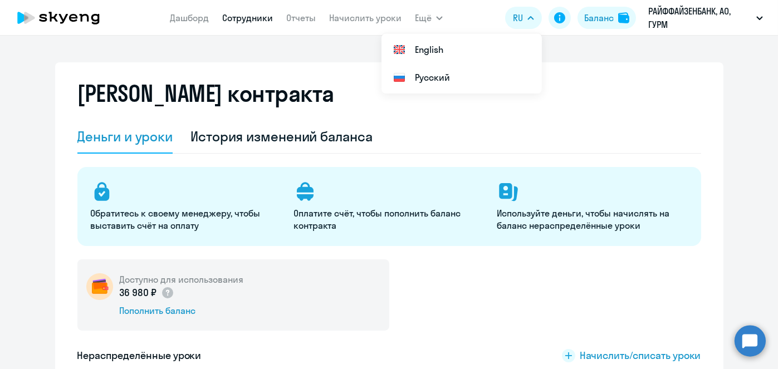
click at [223, 19] on link "Сотрудники" at bounding box center [247, 17] width 51 height 11
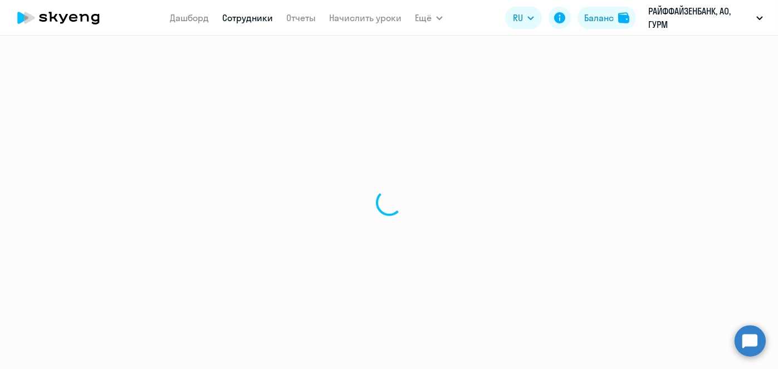
select select "30"
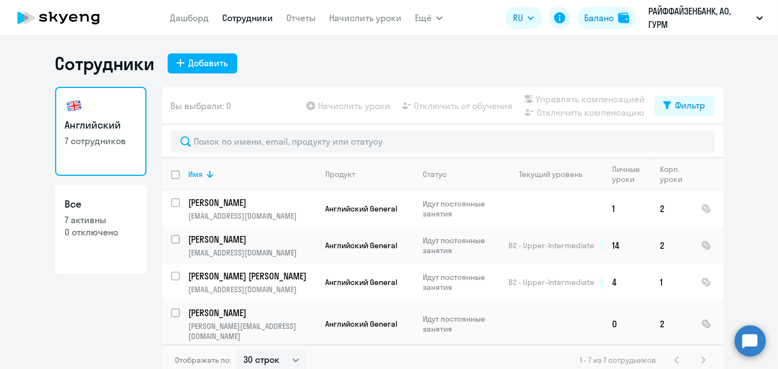
scroll to position [6, 0]
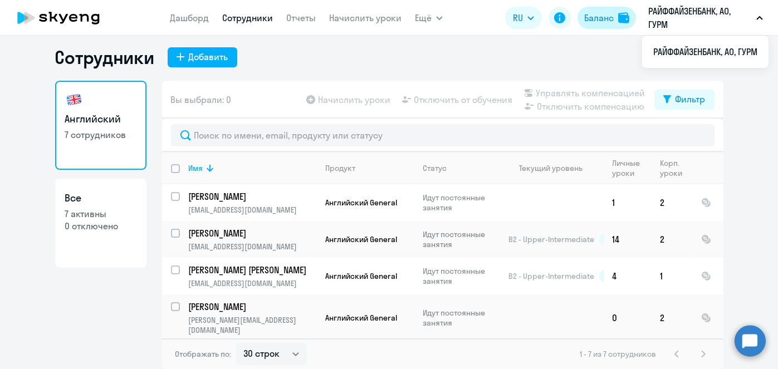
click at [604, 14] on div "Баланс" at bounding box center [599, 17] width 30 height 13
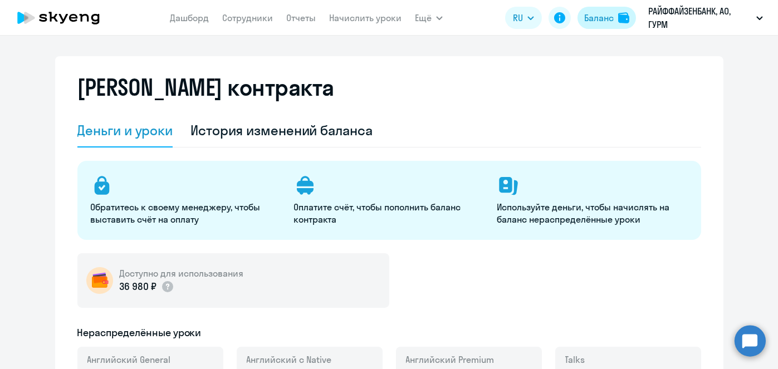
select select "english_adult_not_native_speaker"
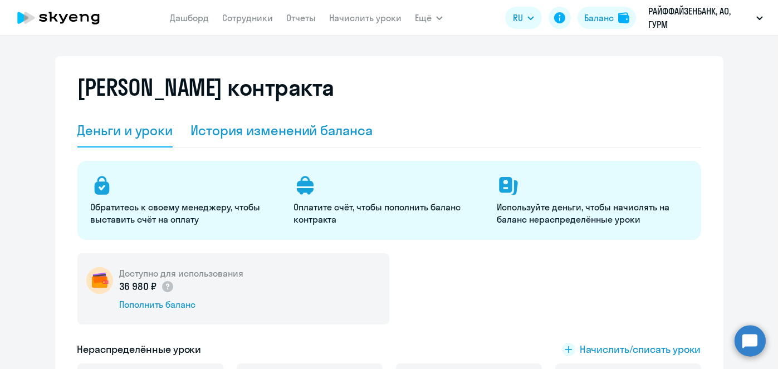
click at [313, 124] on div "История изменений баланса" at bounding box center [281, 130] width 182 height 18
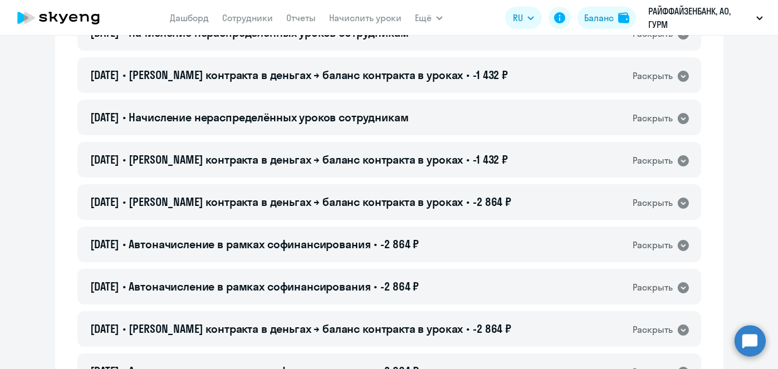
scroll to position [131, 0]
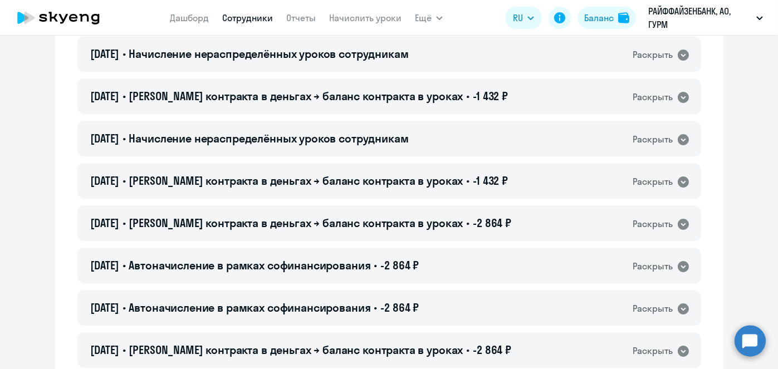
click at [248, 18] on link "Сотрудники" at bounding box center [247, 17] width 51 height 11
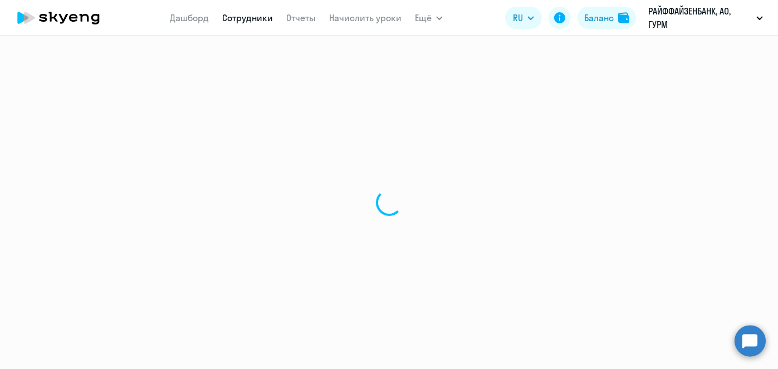
select select "30"
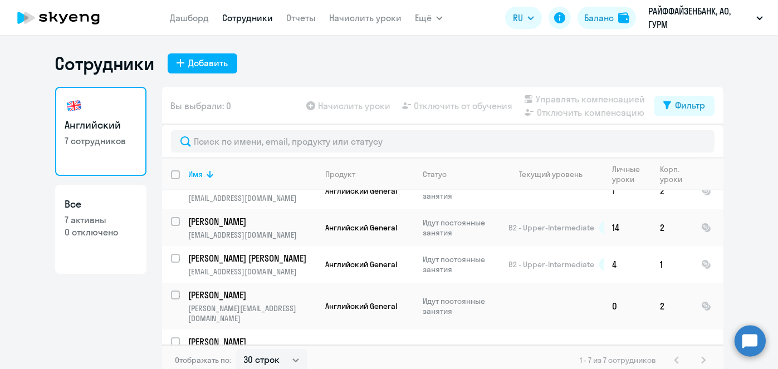
scroll to position [101, 0]
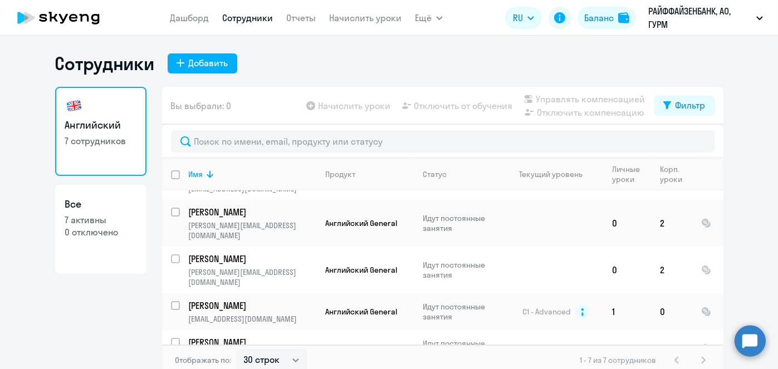
click at [618, 30] on app-header-actions "RU English Русский [PERSON_NAME], АО, [GEOGRAPHIC_DATA] РАЙФФАЙЗЕНБАНК, АО, [GE…" at bounding box center [636, 17] width 263 height 27
click at [613, 25] on button "Баланс" at bounding box center [606, 18] width 58 height 22
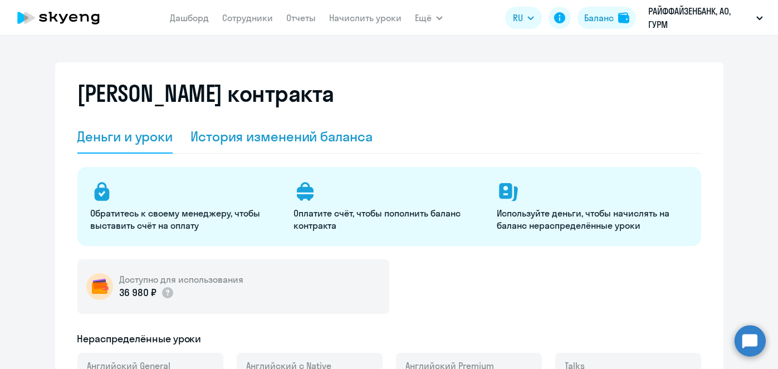
select select "english_adult_not_native_speaker"
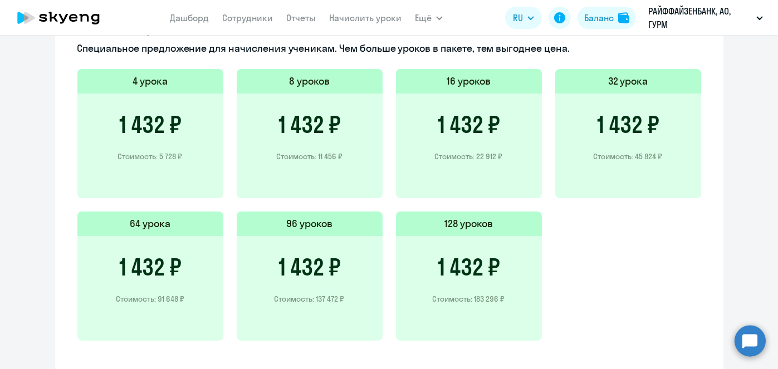
scroll to position [797, 0]
